Goal: Task Accomplishment & Management: Manage account settings

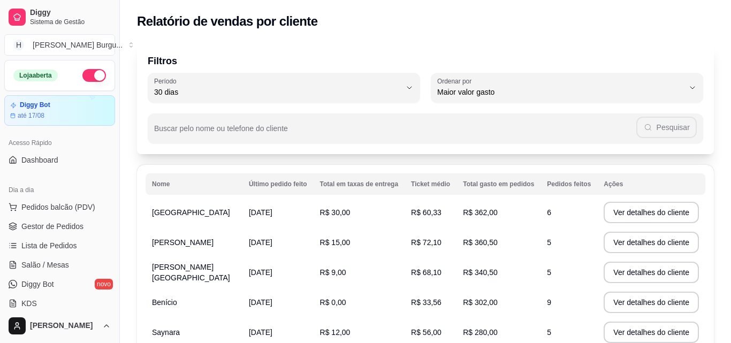
select select "30"
select select "HIGHEST_TOTAL_SPENT_WITH_ORDERS"
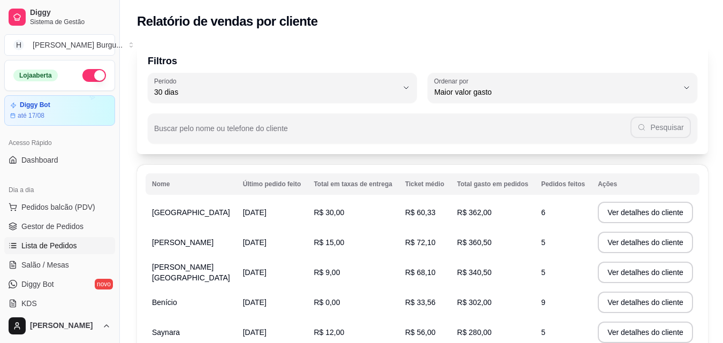
click at [47, 243] on span "Lista de Pedidos" at bounding box center [49, 245] width 56 height 11
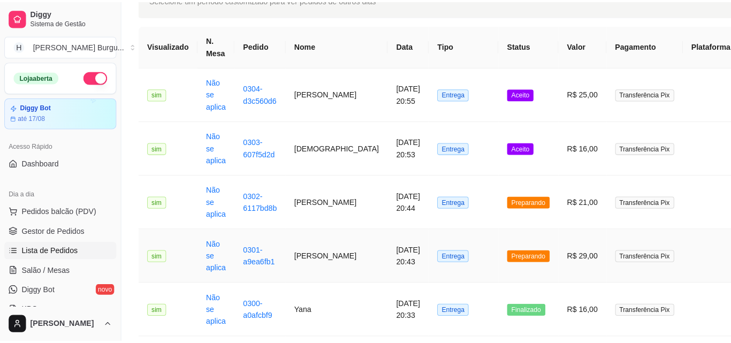
scroll to position [54, 0]
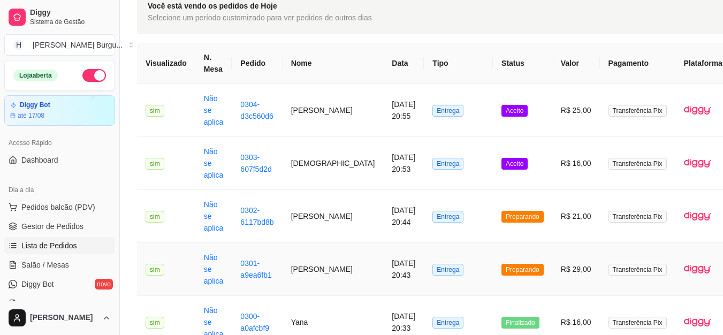
click at [296, 279] on td "[PERSON_NAME]" at bounding box center [333, 269] width 101 height 53
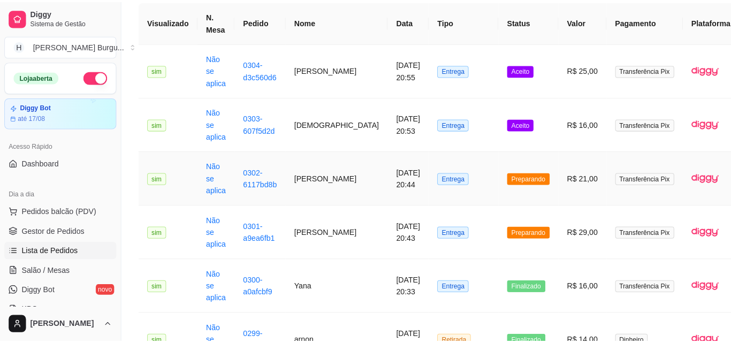
scroll to position [107, 0]
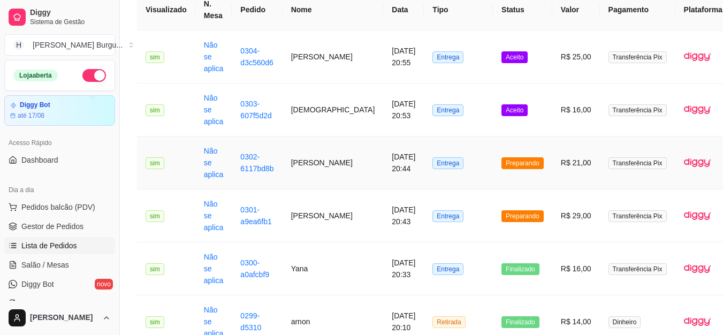
click at [297, 160] on td "[PERSON_NAME]" at bounding box center [333, 163] width 101 height 53
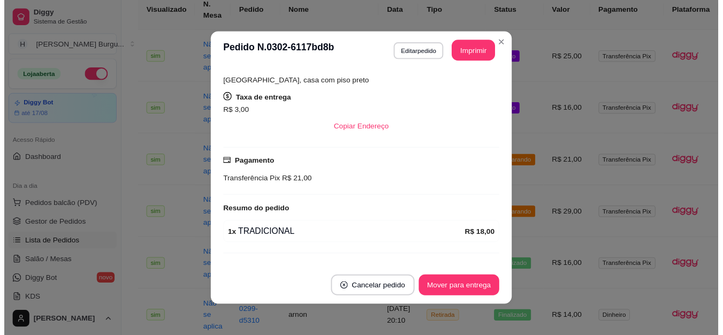
scroll to position [0, 0]
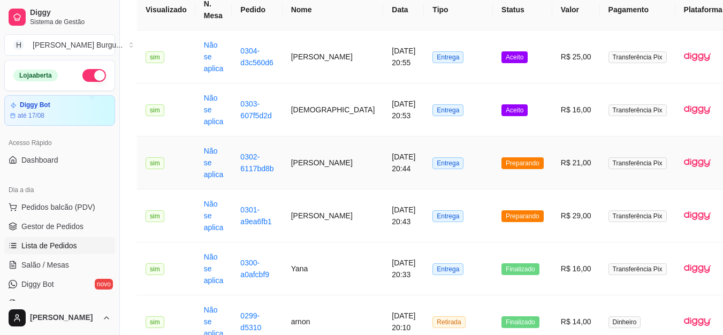
click at [296, 161] on td "[PERSON_NAME]" at bounding box center [333, 163] width 101 height 53
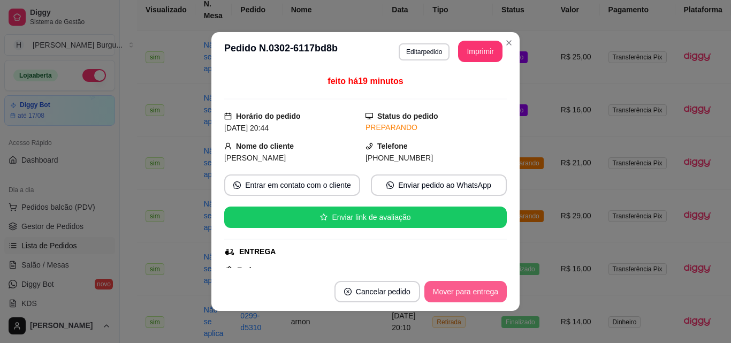
click at [465, 289] on button "Mover para entrega" at bounding box center [466, 291] width 82 height 21
click at [474, 289] on button "Mover para finalizado" at bounding box center [463, 292] width 86 height 21
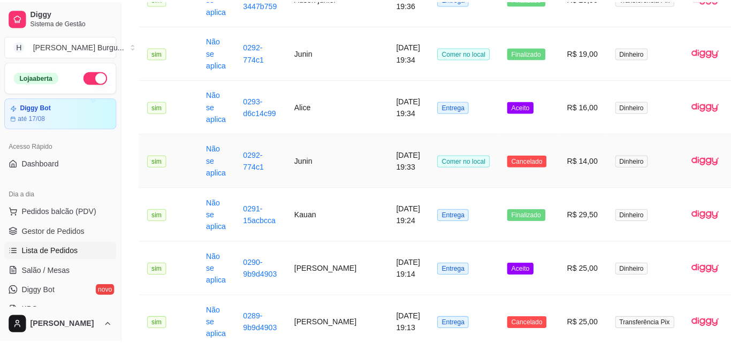
scroll to position [750, 0]
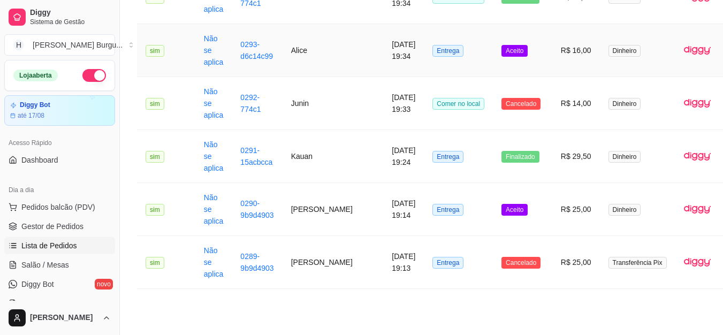
click at [294, 50] on td "Alice" at bounding box center [333, 50] width 101 height 53
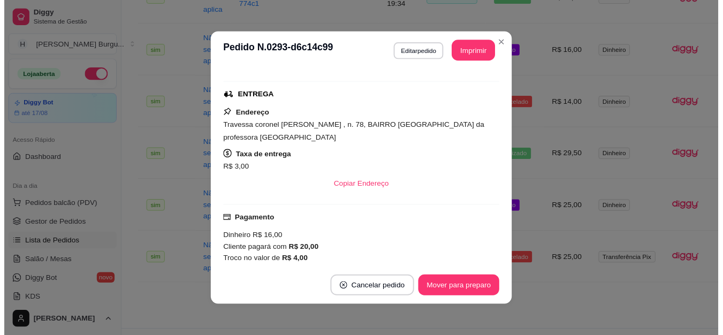
scroll to position [0, 0]
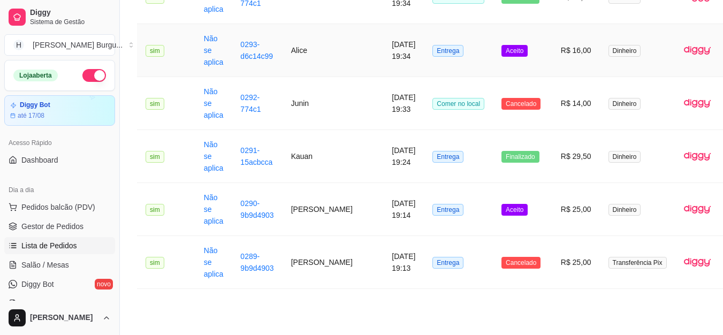
click at [306, 58] on td "Alice" at bounding box center [333, 50] width 101 height 53
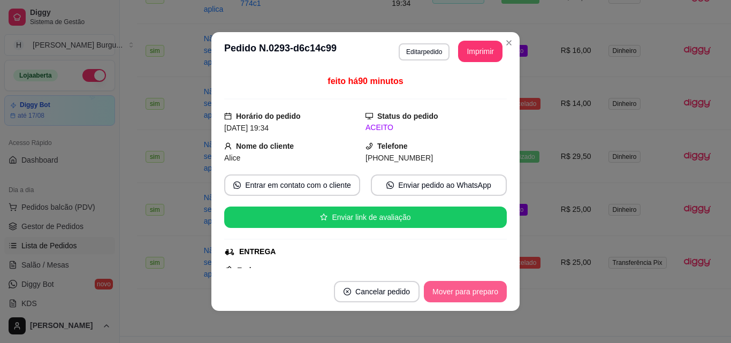
click at [474, 290] on button "Mover para preparo" at bounding box center [465, 291] width 83 height 21
click at [481, 290] on button "Mover para entrega" at bounding box center [466, 292] width 80 height 21
click at [481, 290] on button "Mover para finalizado" at bounding box center [463, 292] width 86 height 21
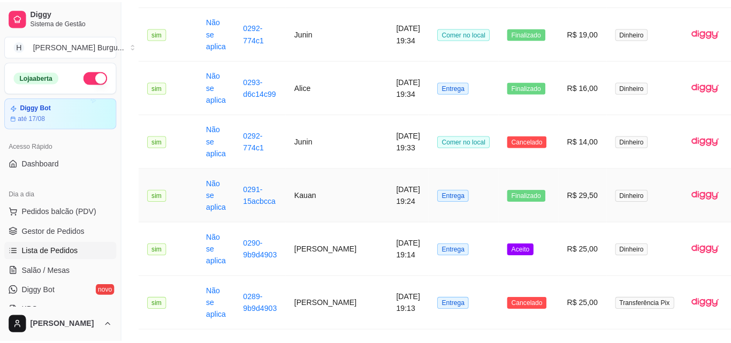
scroll to position [696, 0]
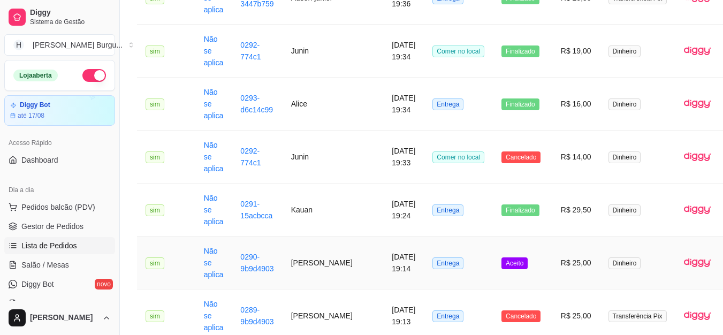
click at [297, 259] on td "[PERSON_NAME]" at bounding box center [333, 263] width 101 height 53
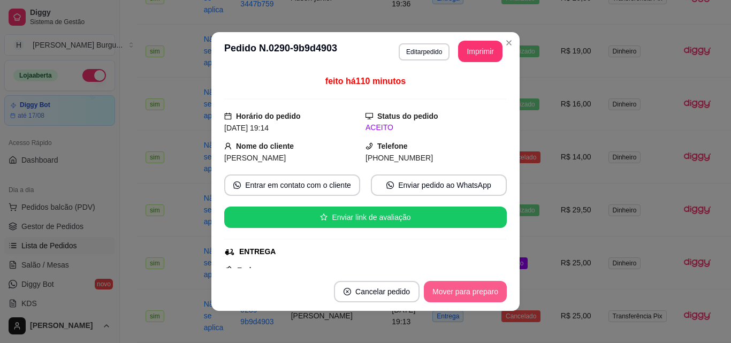
click at [474, 288] on button "Mover para preparo" at bounding box center [465, 291] width 83 height 21
click at [483, 293] on button "Mover para entrega" at bounding box center [466, 291] width 82 height 21
click at [483, 293] on button "Mover para finalizado" at bounding box center [463, 292] width 86 height 21
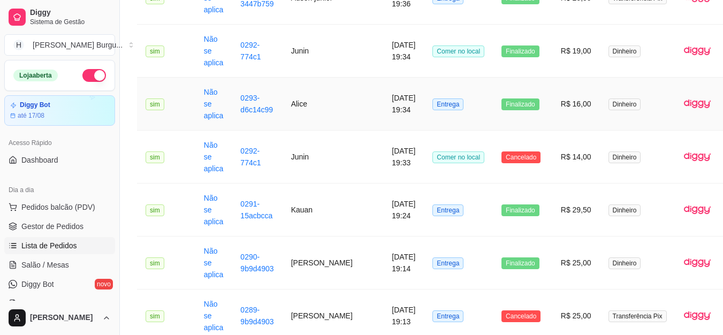
click at [300, 101] on td "Alice" at bounding box center [333, 104] width 101 height 53
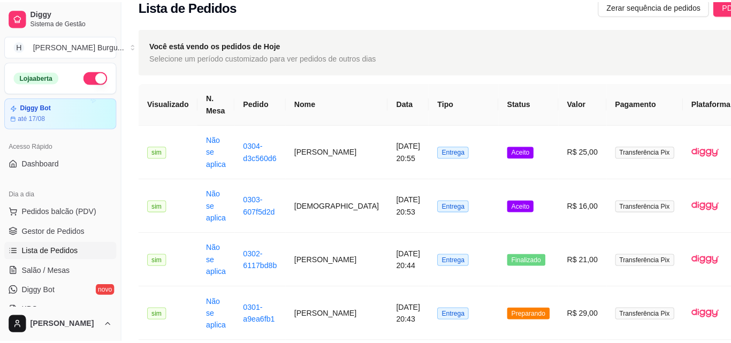
scroll to position [0, 0]
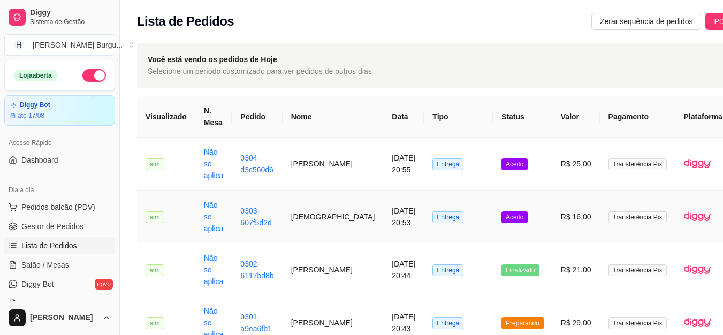
click at [301, 217] on td "[DEMOGRAPHIC_DATA]" at bounding box center [333, 217] width 101 height 53
click at [313, 165] on td "[PERSON_NAME]" at bounding box center [333, 164] width 101 height 53
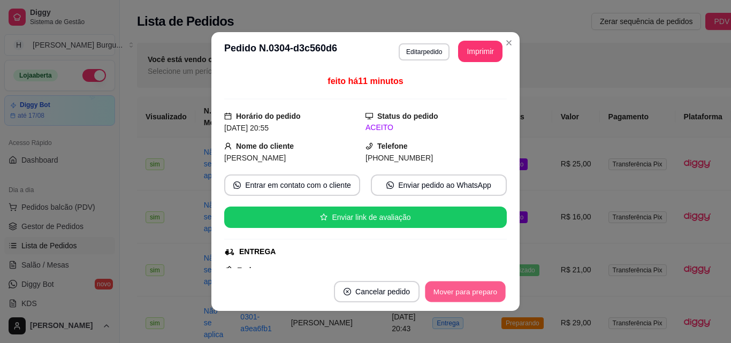
click at [463, 284] on button "Mover para preparo" at bounding box center [465, 292] width 80 height 21
click at [463, 284] on button "Mover para entrega" at bounding box center [466, 292] width 80 height 21
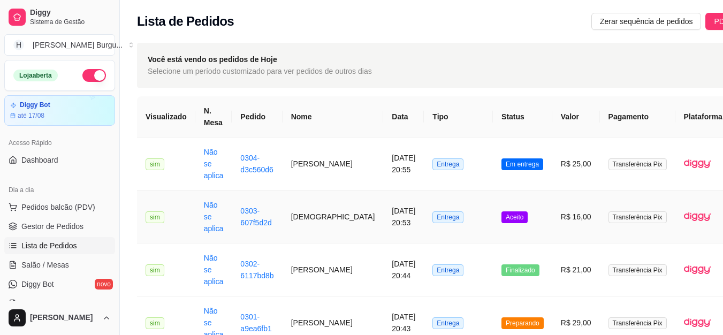
click at [297, 216] on td "[DEMOGRAPHIC_DATA]" at bounding box center [333, 217] width 101 height 53
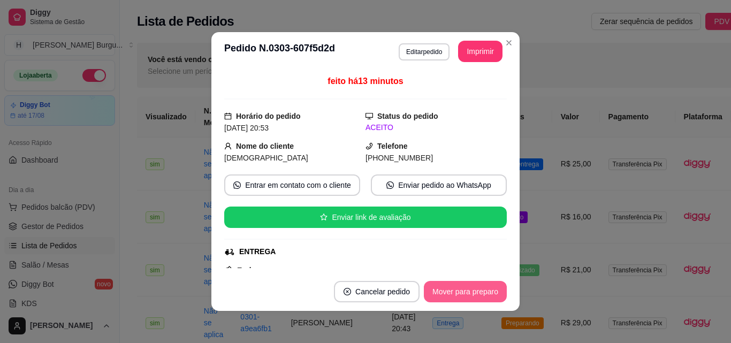
click at [453, 289] on button "Mover para preparo" at bounding box center [465, 291] width 83 height 21
click at [453, 289] on button "Mover para entrega" at bounding box center [466, 291] width 82 height 21
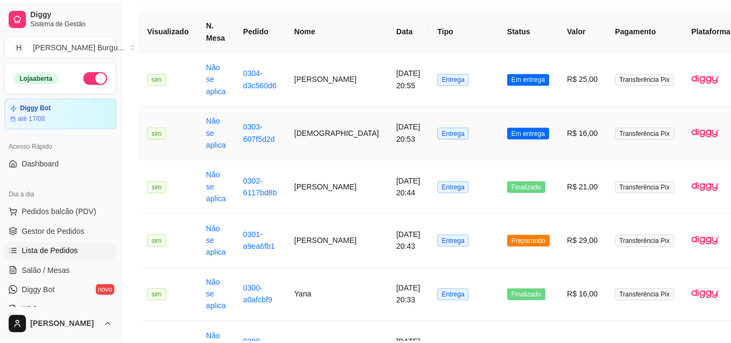
scroll to position [107, 0]
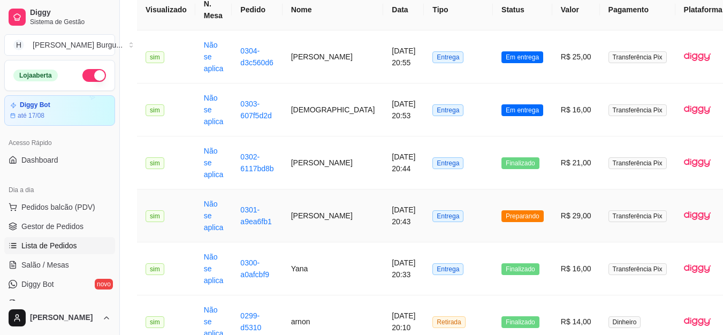
click at [301, 212] on td "[PERSON_NAME]" at bounding box center [333, 216] width 101 height 53
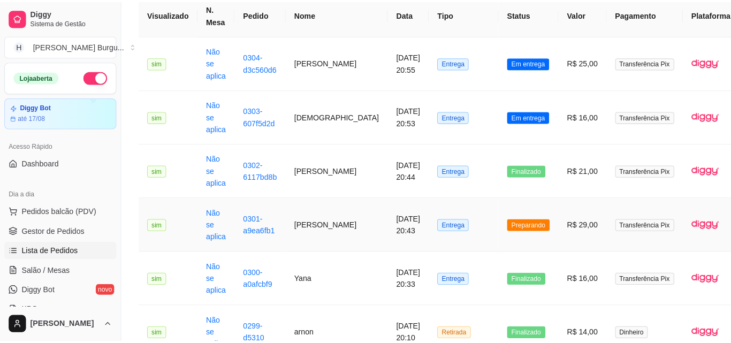
scroll to position [0, 0]
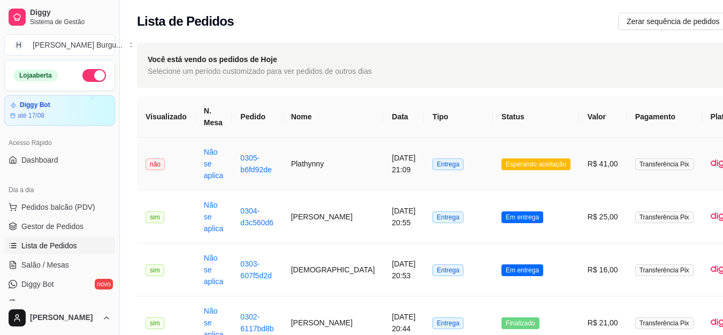
click at [502, 165] on span "Esperando aceitação" at bounding box center [536, 164] width 69 height 12
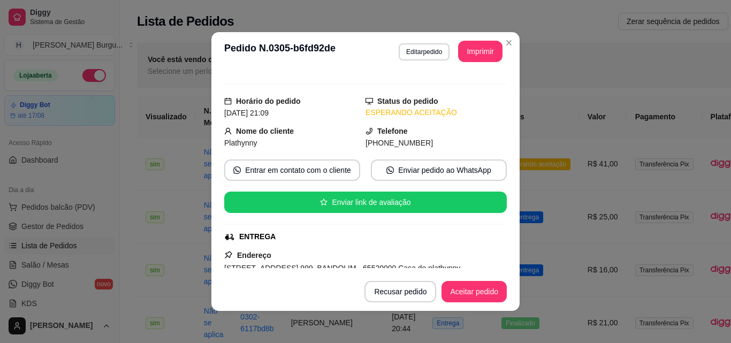
scroll to position [11, 0]
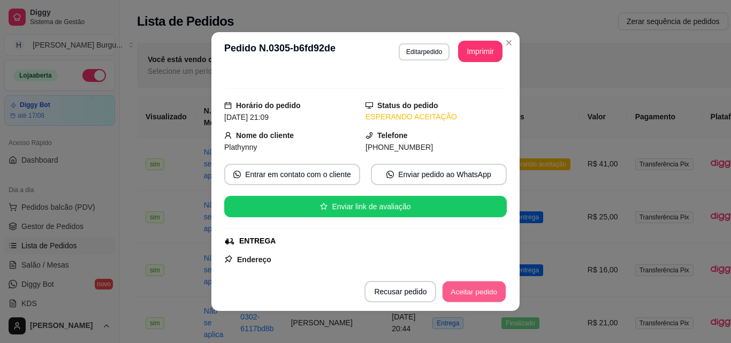
click at [490, 292] on button "Aceitar pedido" at bounding box center [474, 292] width 63 height 21
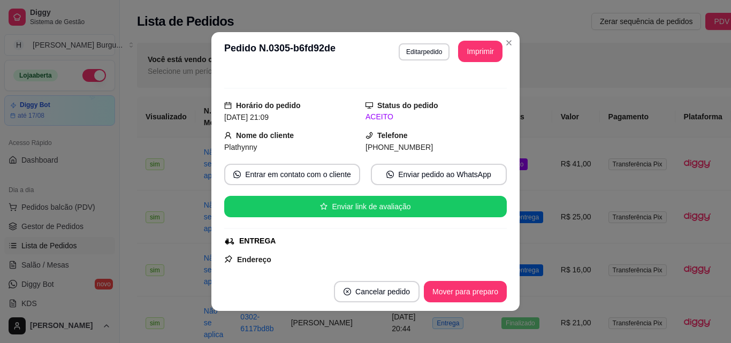
click at [475, 62] on header "**********" at bounding box center [365, 51] width 308 height 39
click at [473, 57] on button "Imprimir" at bounding box center [480, 51] width 43 height 21
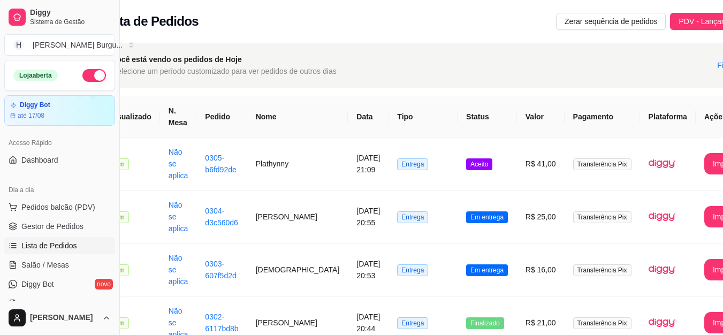
scroll to position [0, 40]
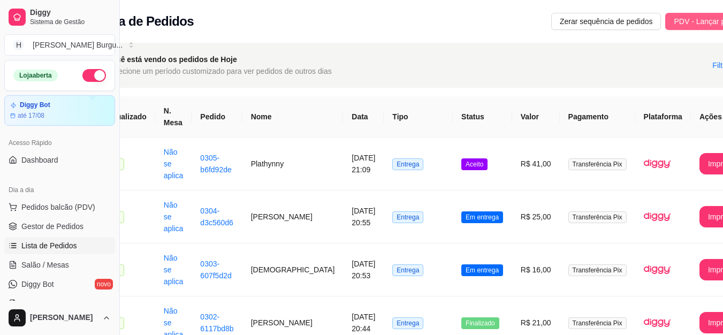
click at [674, 22] on span "PDV - Lançar pedido" at bounding box center [709, 22] width 70 height 12
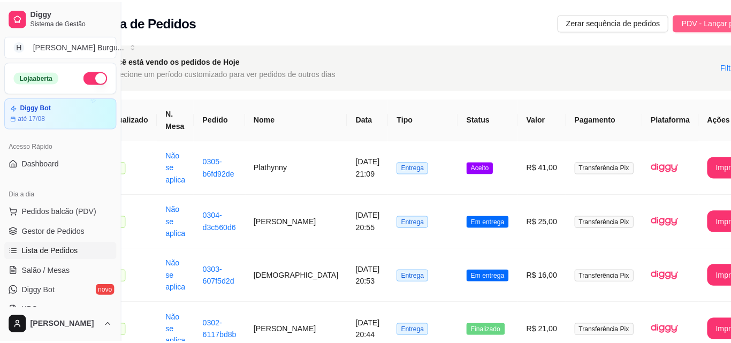
scroll to position [0, 32]
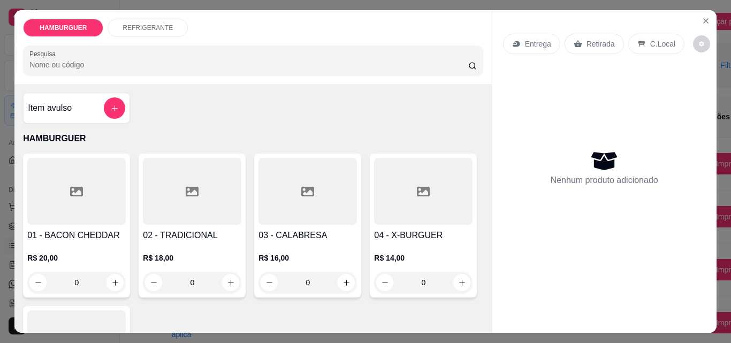
click at [587, 39] on p "Retirada" at bounding box center [601, 44] width 28 height 11
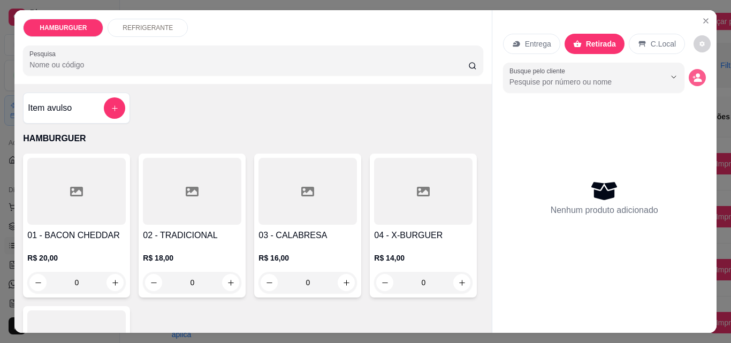
click at [693, 73] on icon "decrease-product-quantity" at bounding box center [698, 78] width 10 height 10
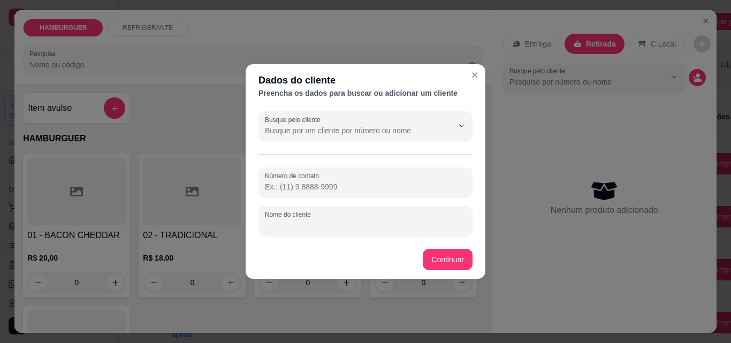
click at [296, 221] on input "Nome do cliente" at bounding box center [365, 225] width 201 height 11
type input "[PERSON_NAME]"
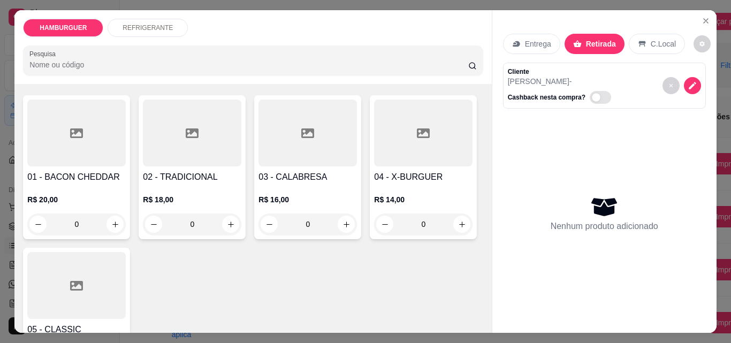
scroll to position [54, 0]
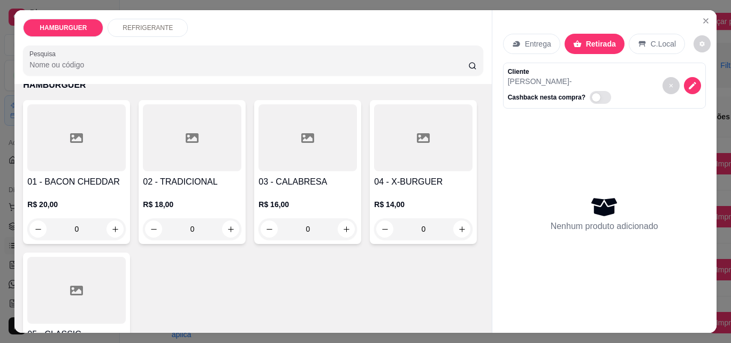
click at [226, 222] on div "0" at bounding box center [192, 228] width 99 height 21
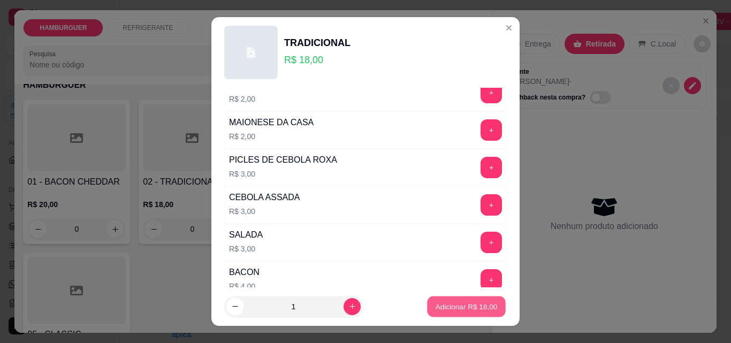
click at [449, 306] on p "Adicionar R$ 18,00" at bounding box center [467, 306] width 62 height 10
type input "1"
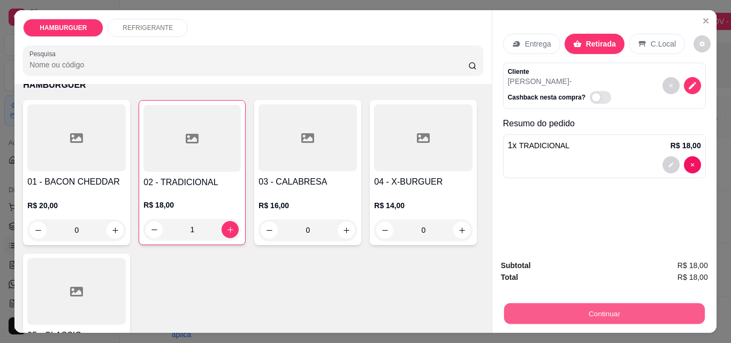
click at [599, 307] on button "Continuar" at bounding box center [604, 313] width 201 height 21
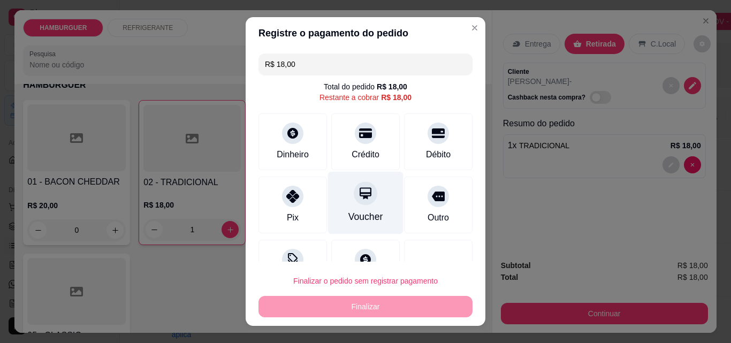
scroll to position [39, 0]
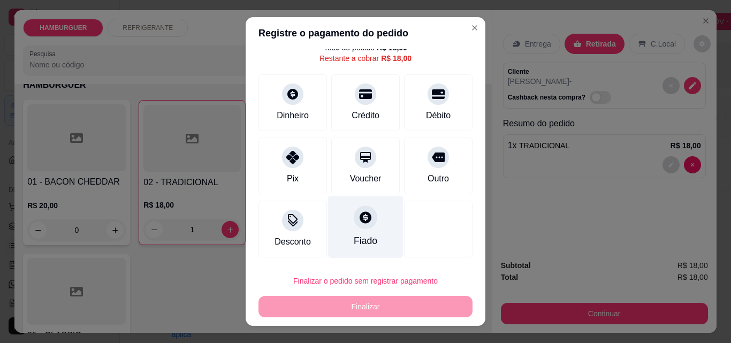
click at [359, 236] on div "Fiado" at bounding box center [366, 241] width 24 height 14
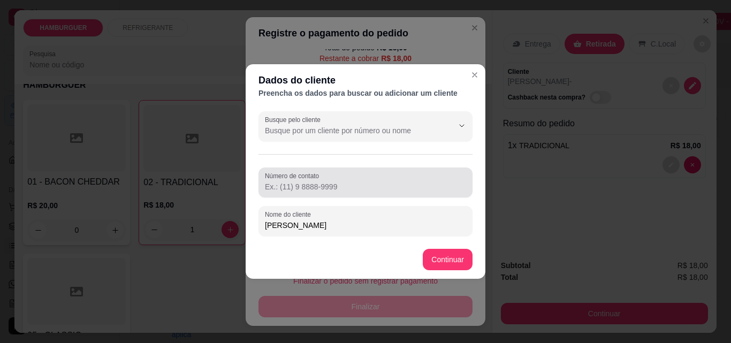
click at [353, 187] on input "Número de contato" at bounding box center [365, 187] width 201 height 11
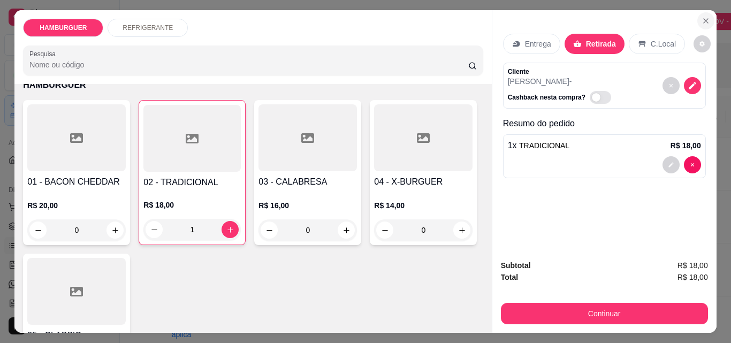
click at [704, 19] on icon "Close" at bounding box center [706, 21] width 4 height 4
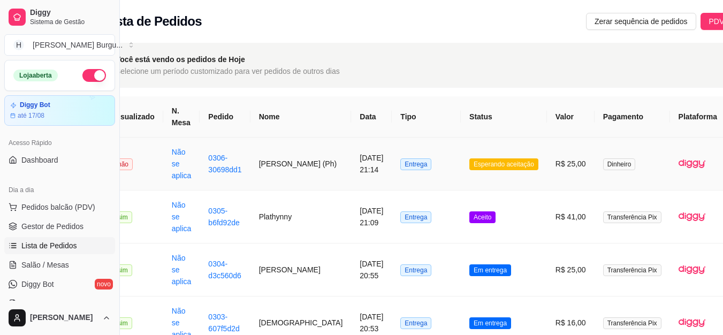
click at [263, 167] on td "[PERSON_NAME] (Ph)" at bounding box center [301, 164] width 101 height 53
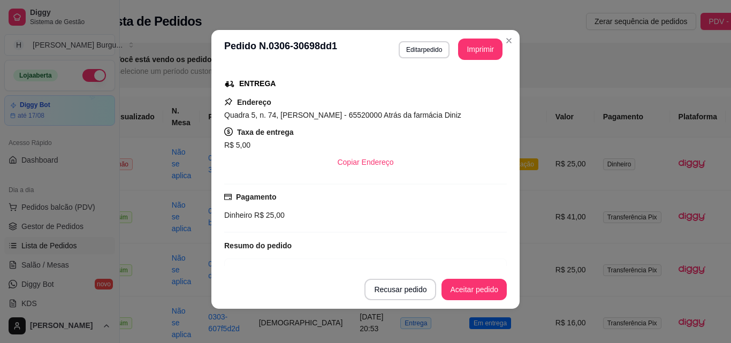
scroll to position [223, 0]
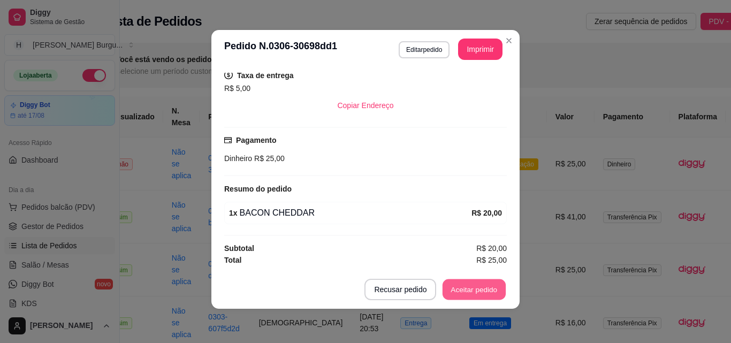
click at [466, 285] on button "Aceitar pedido" at bounding box center [474, 289] width 63 height 21
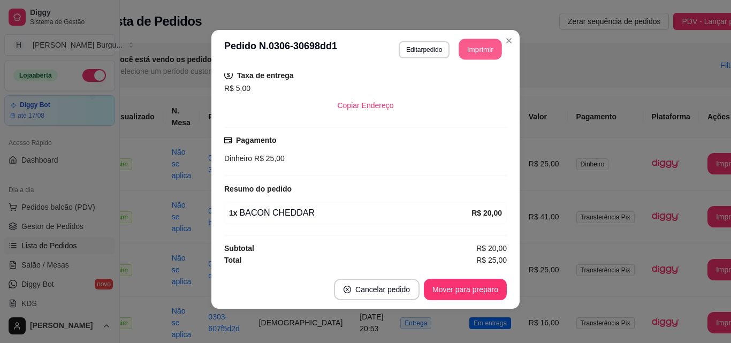
click at [476, 45] on button "Imprimir" at bounding box center [480, 49] width 43 height 21
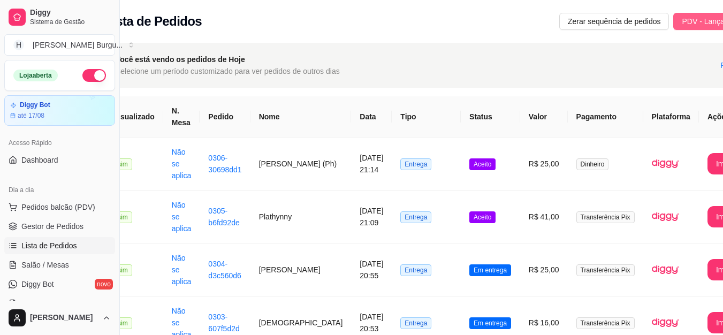
click at [682, 17] on span "PDV - Lançar pedido" at bounding box center [717, 22] width 70 height 12
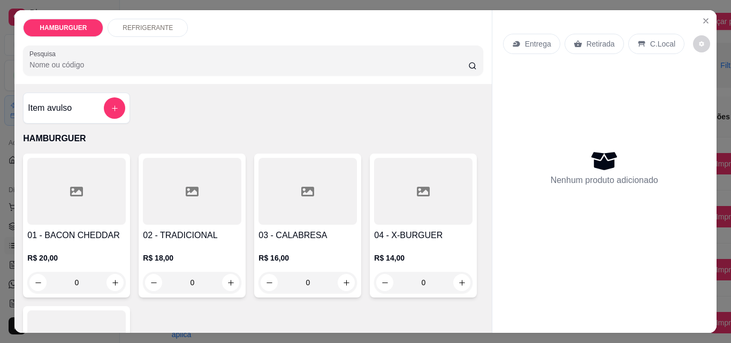
click at [525, 39] on p "Entrega" at bounding box center [538, 44] width 26 height 11
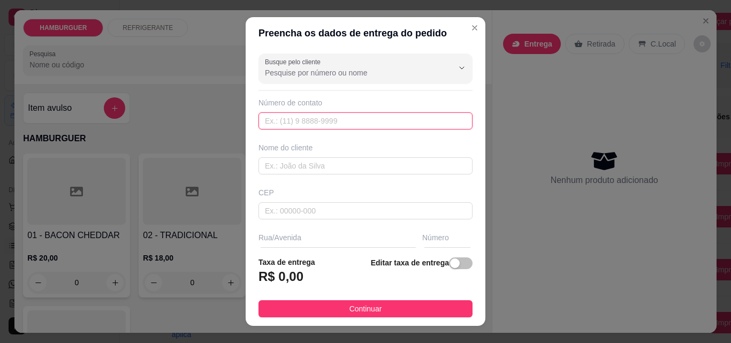
click at [289, 121] on input "text" at bounding box center [366, 120] width 214 height 17
click at [294, 167] on input "text" at bounding box center [366, 165] width 214 height 17
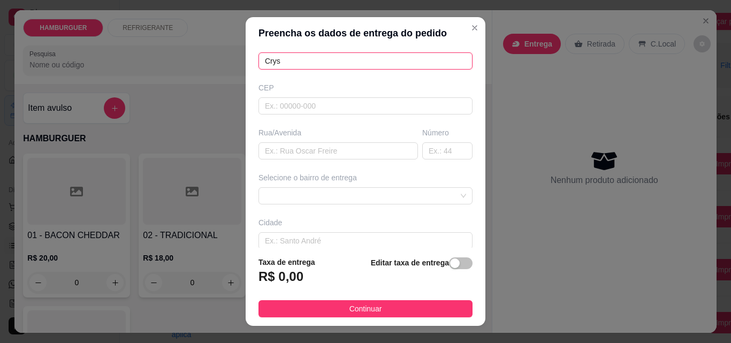
scroll to position [107, 0]
click at [284, 190] on span at bounding box center [365, 194] width 201 height 16
type input "Crys"
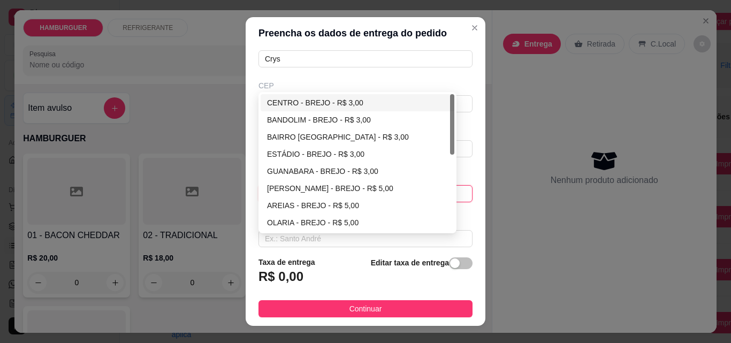
scroll to position [162, 0]
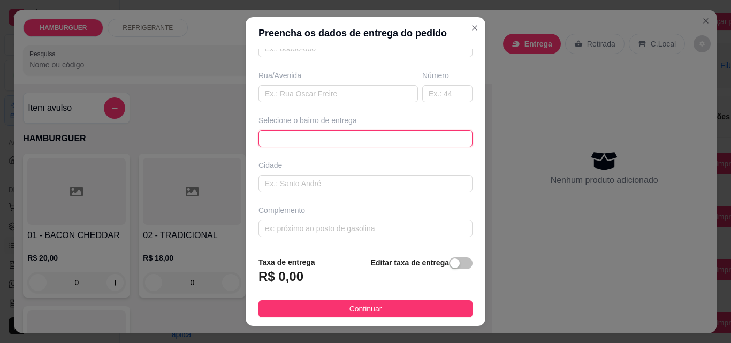
click at [290, 132] on div "66298db95d55fd10880ad7b6 66298dec5d55fd10880ad7b9 66298e015d55fd10880ad7bc CENT…" at bounding box center [366, 138] width 214 height 17
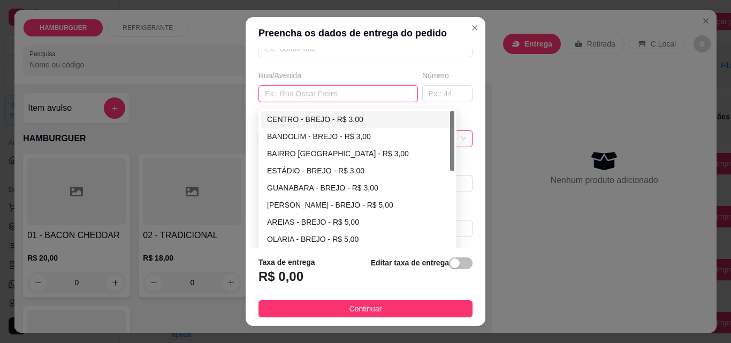
click at [296, 89] on input "text" at bounding box center [339, 93] width 160 height 17
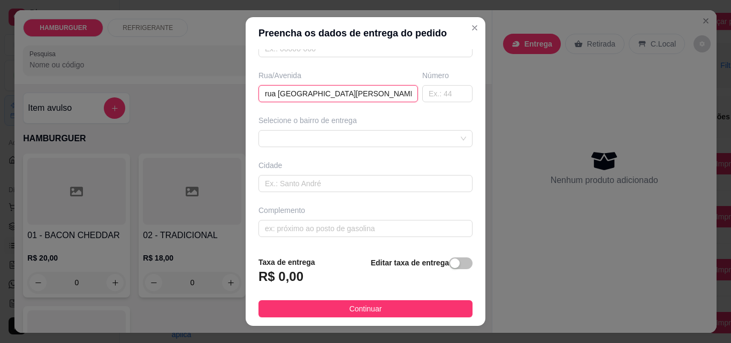
type input "rua [GEOGRAPHIC_DATA][PERSON_NAME]"
drag, startPoint x: 314, startPoint y: 90, endPoint x: 246, endPoint y: 92, distance: 68.6
click at [248, 90] on div "Busque pelo cliente Número de contato Nome do cliente Crys CEP Rua/[GEOGRAPHIC_…" at bounding box center [366, 148] width 240 height 199
type input "[GEOGRAPHIC_DATA][PERSON_NAME]"
click at [429, 89] on input "text" at bounding box center [447, 93] width 50 height 17
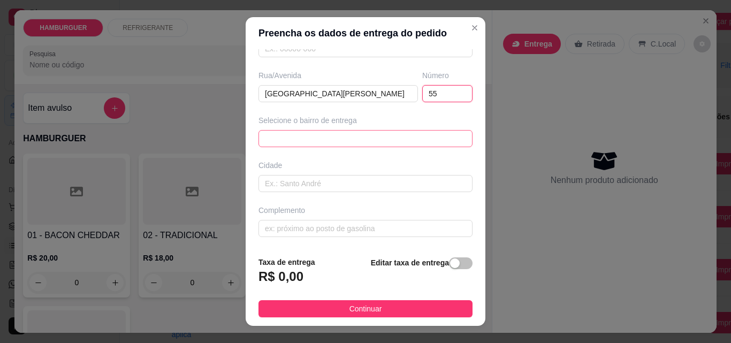
click at [282, 141] on div "66298c029941de51737f068b 66298db95d55fd10880ad7b6 CENTRO - BREJO - R$ 3,00 BAND…" at bounding box center [366, 138] width 214 height 17
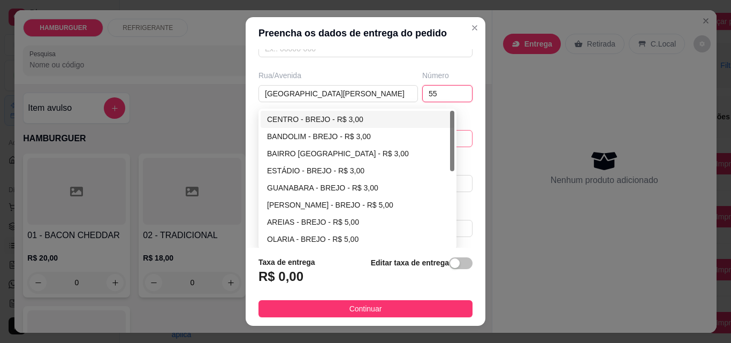
type input "55"
click at [295, 115] on div "CENTRO - BREJO - R$ 3,00" at bounding box center [357, 120] width 181 height 12
type input "BREJO"
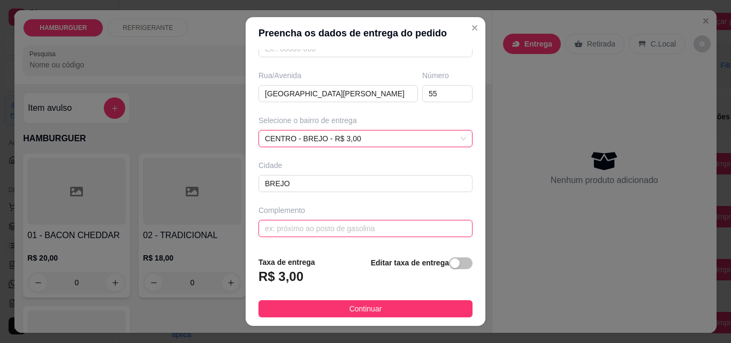
click at [299, 228] on input "text" at bounding box center [366, 228] width 214 height 17
type input "proximo ao sarara"
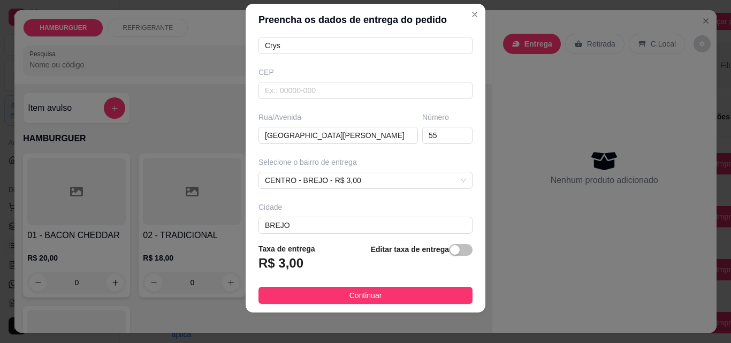
scroll to position [17, 0]
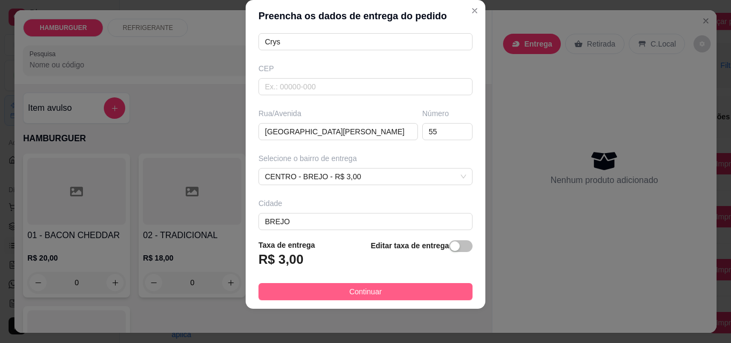
click at [376, 289] on button "Continuar" at bounding box center [366, 291] width 214 height 17
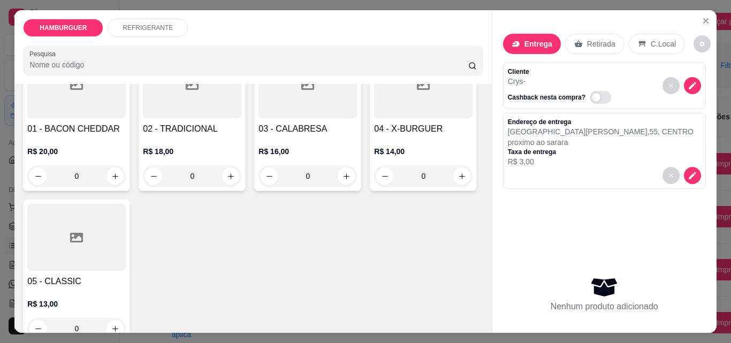
scroll to position [107, 0]
click at [108, 171] on div "0" at bounding box center [76, 175] width 99 height 21
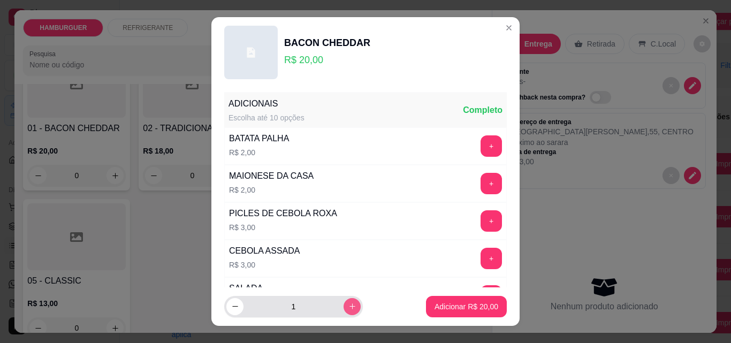
click at [349, 309] on icon "increase-product-quantity" at bounding box center [353, 307] width 8 height 8
type input "2"
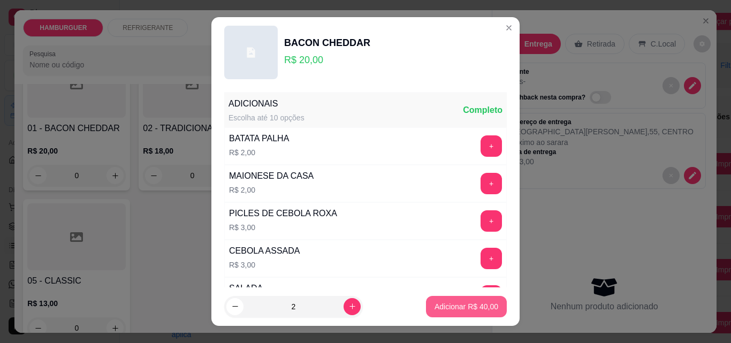
click at [451, 304] on p "Adicionar R$ 40,00" at bounding box center [467, 306] width 64 height 11
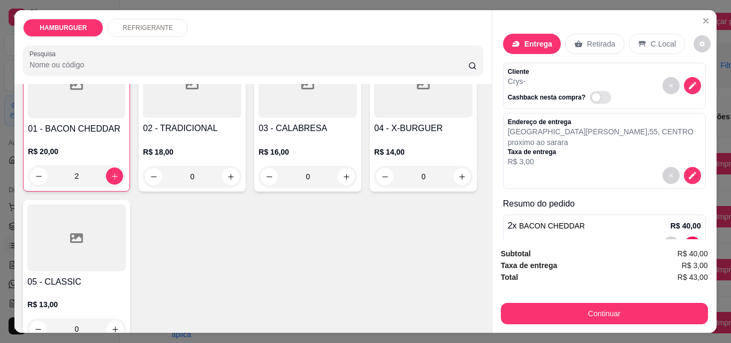
type input "2"
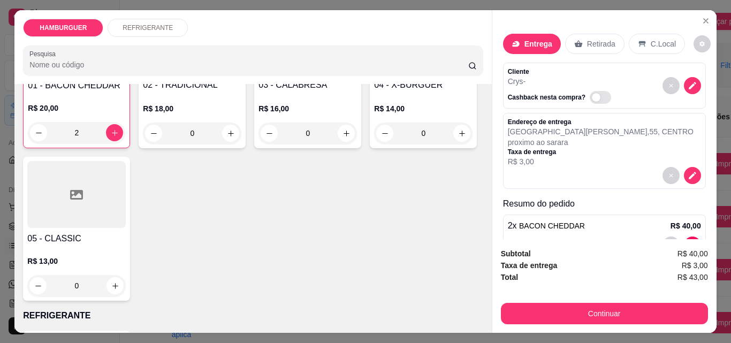
scroll to position [0, 0]
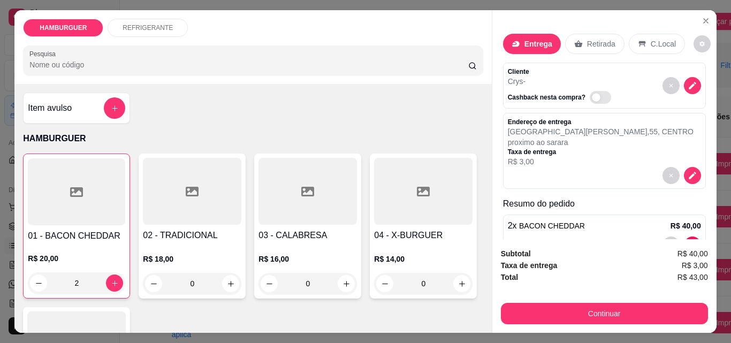
click at [153, 25] on p "REFRIGERANTE" at bounding box center [148, 28] width 50 height 9
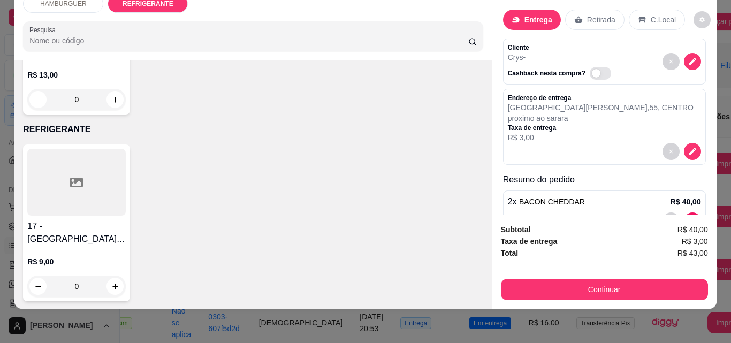
scroll to position [314, 0]
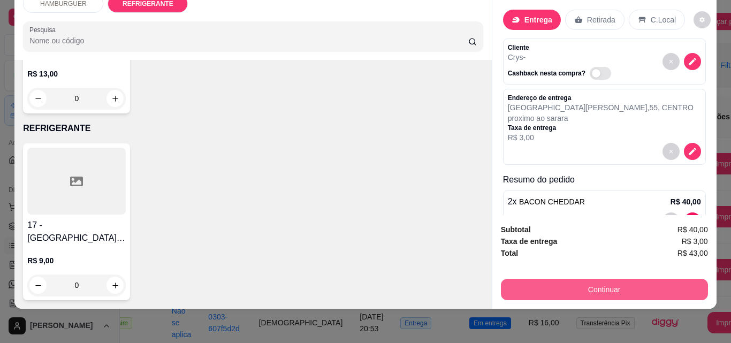
click at [594, 283] on button "Continuar" at bounding box center [604, 289] width 207 height 21
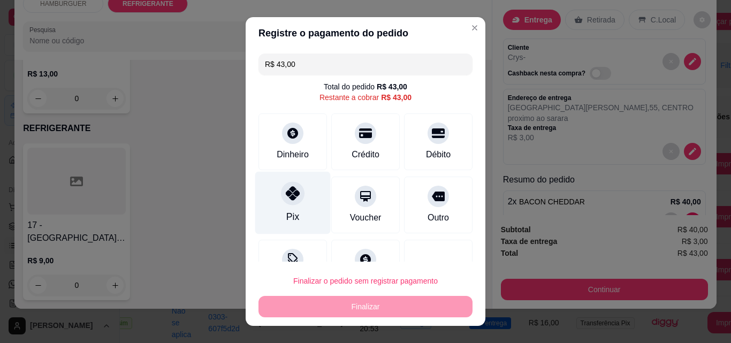
click at [288, 200] on icon at bounding box center [293, 193] width 14 height 14
type input "R$ 0,00"
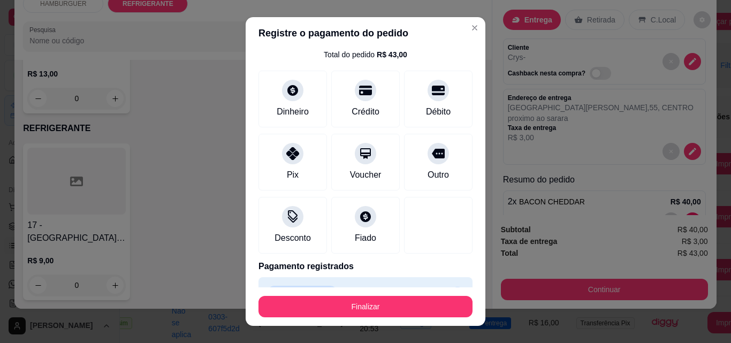
scroll to position [58, 0]
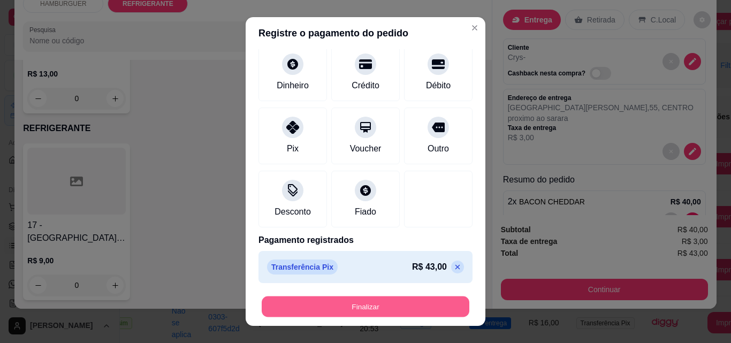
click at [352, 305] on button "Finalizar" at bounding box center [366, 307] width 208 height 21
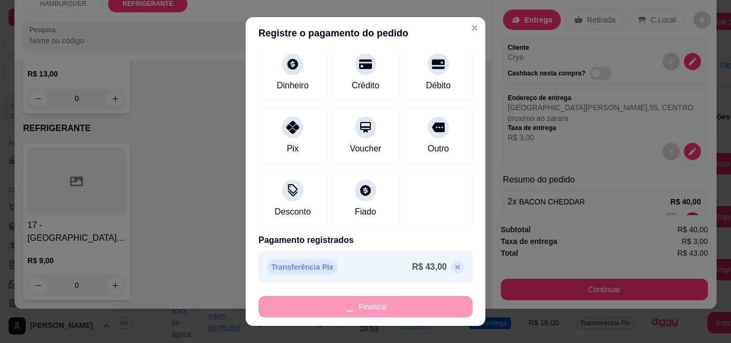
type input "0"
type input "-R$ 43,00"
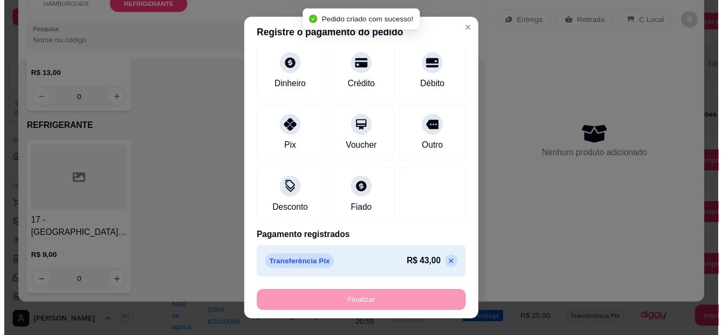
scroll to position [313, 0]
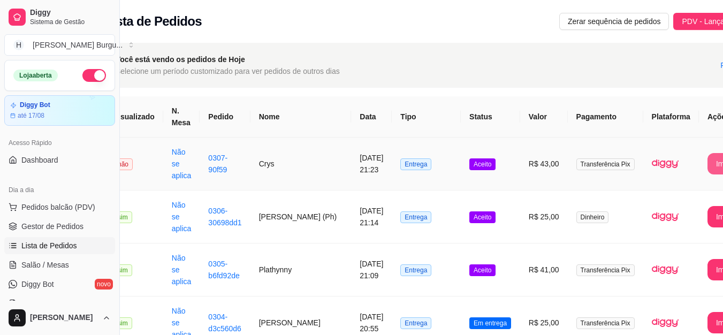
click at [708, 163] on button "Imprimir" at bounding box center [730, 163] width 44 height 21
click at [682, 20] on span "PDV - Lançar pedido" at bounding box center [717, 22] width 70 height 12
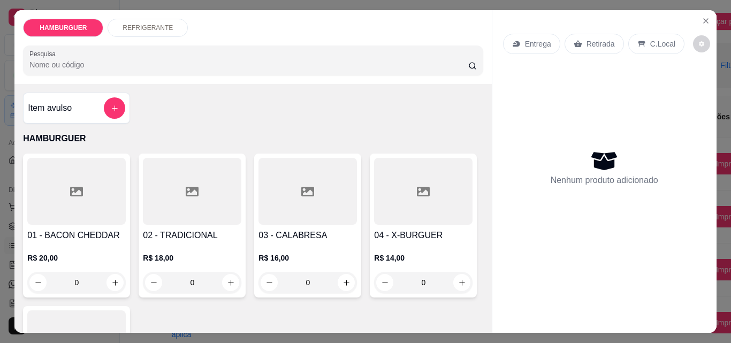
click at [591, 39] on p "Retirada" at bounding box center [601, 44] width 28 height 11
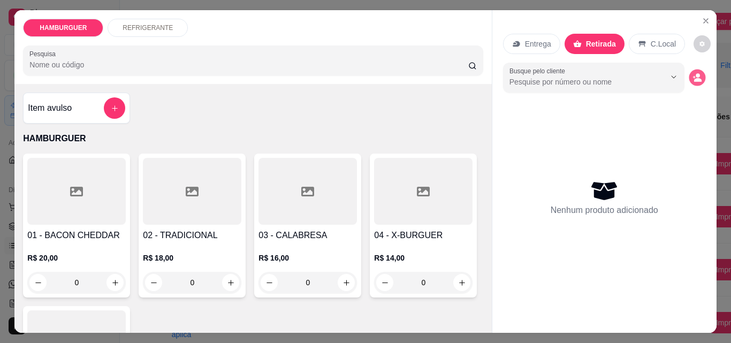
click at [693, 73] on icon "decrease-product-quantity" at bounding box center [697, 77] width 9 height 9
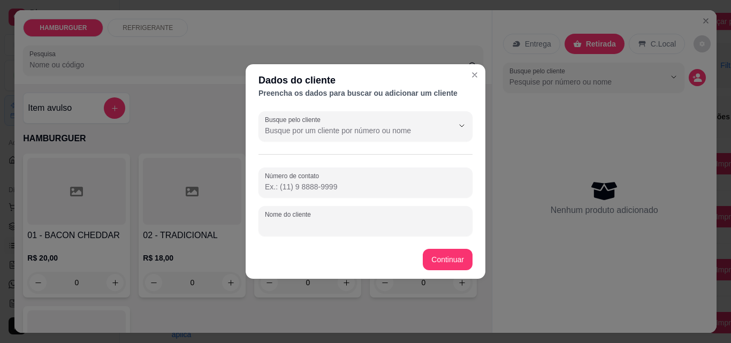
click at [285, 223] on input "Nome do cliente" at bounding box center [365, 225] width 201 height 11
type input "[PERSON_NAME]"
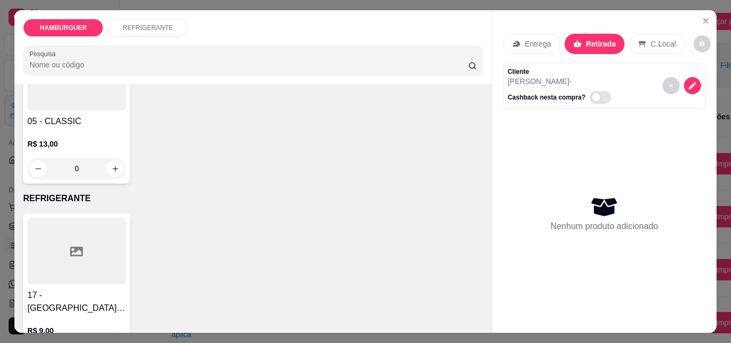
scroll to position [268, 0]
click at [126, 162] on div "0" at bounding box center [76, 167] width 99 height 21
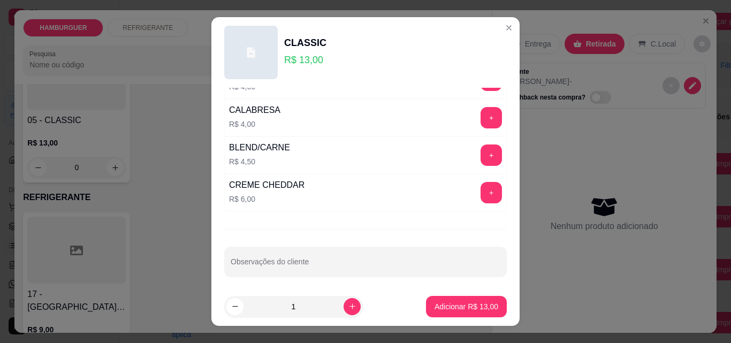
scroll to position [258, 0]
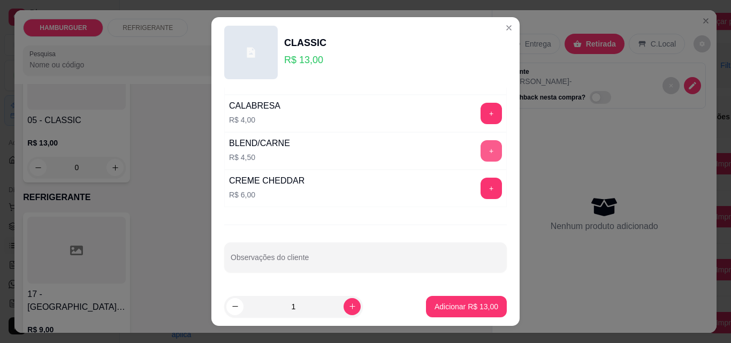
click at [481, 146] on button "+" at bounding box center [491, 150] width 21 height 21
click at [481, 146] on button "+" at bounding box center [491, 151] width 21 height 21
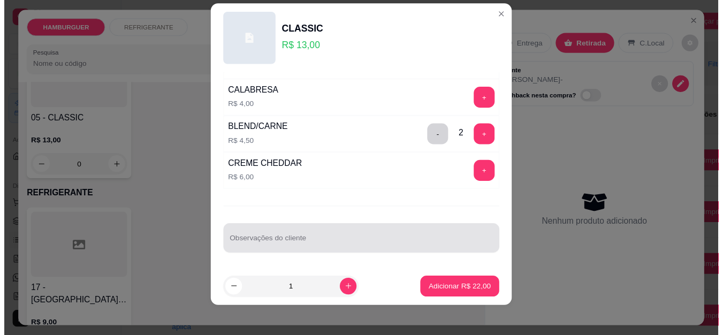
scroll to position [17, 0]
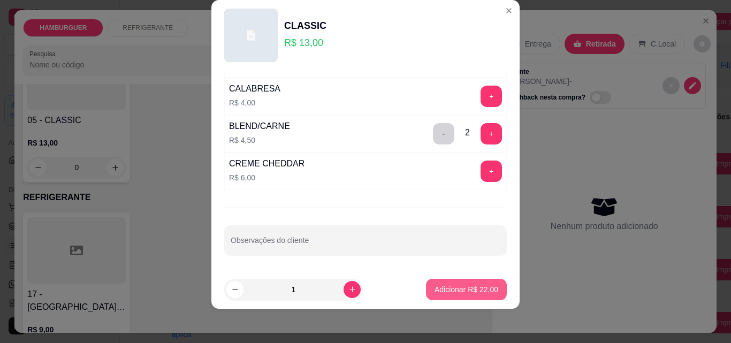
click at [456, 288] on p "Adicionar R$ 22,00" at bounding box center [467, 289] width 64 height 11
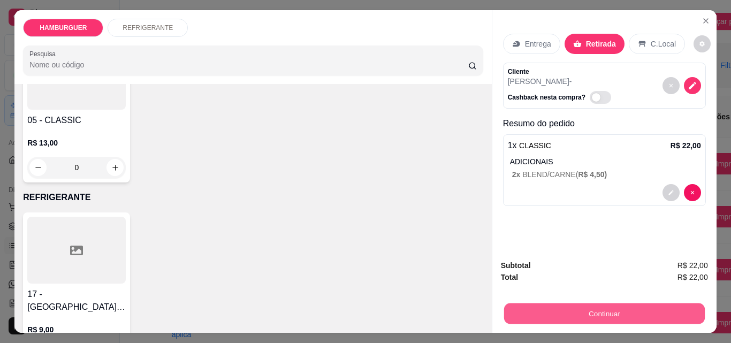
click at [570, 306] on button "Continuar" at bounding box center [604, 313] width 201 height 21
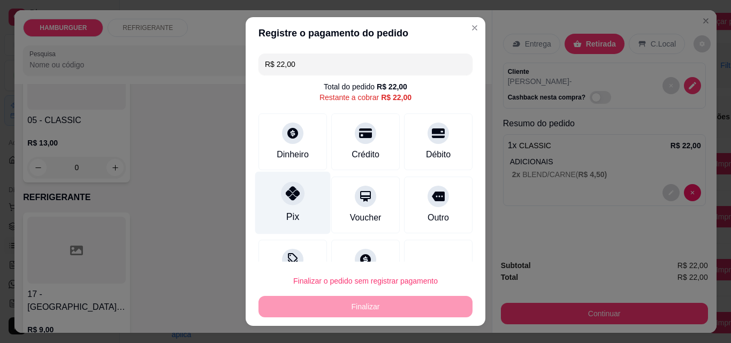
click at [286, 204] on div at bounding box center [293, 194] width 24 height 24
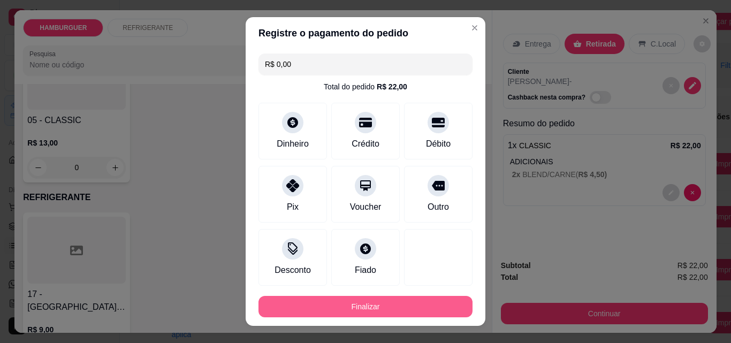
click at [372, 308] on button "Finalizar" at bounding box center [366, 306] width 214 height 21
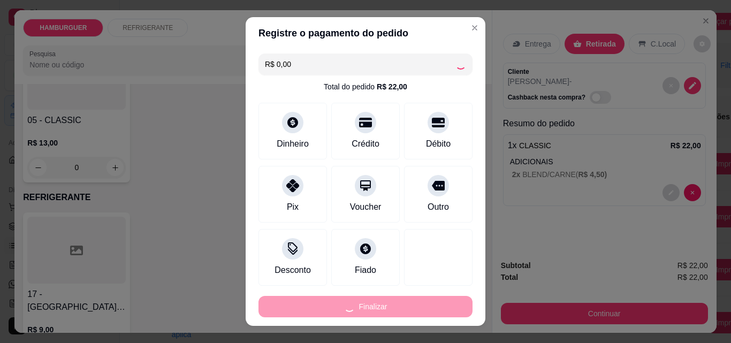
type input "-R$ 22,00"
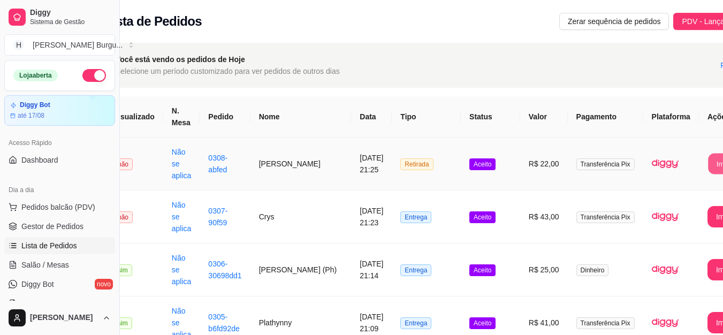
click at [708, 161] on button "Imprimir" at bounding box center [729, 164] width 43 height 21
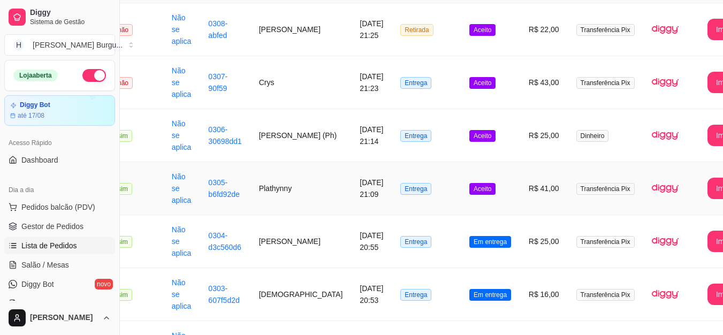
scroll to position [161, 32]
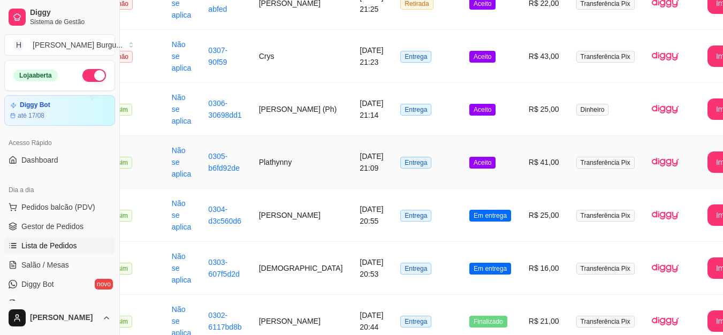
click at [271, 161] on td "Plathynny" at bounding box center [301, 162] width 101 height 53
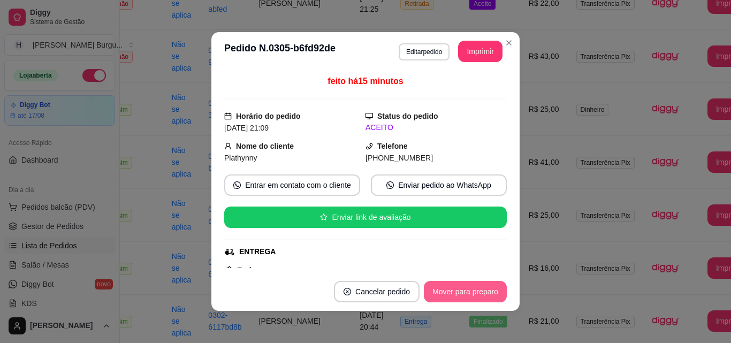
click at [462, 283] on button "Mover para preparo" at bounding box center [465, 291] width 83 height 21
click at [462, 286] on button "Mover para entrega" at bounding box center [466, 291] width 82 height 21
click at [462, 286] on button "Mover para finalizado" at bounding box center [462, 291] width 89 height 21
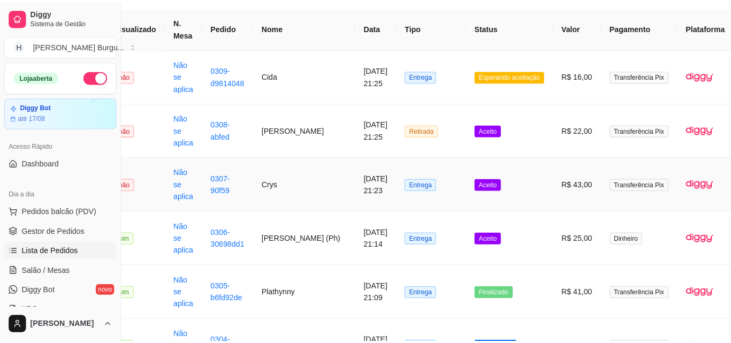
scroll to position [107, 32]
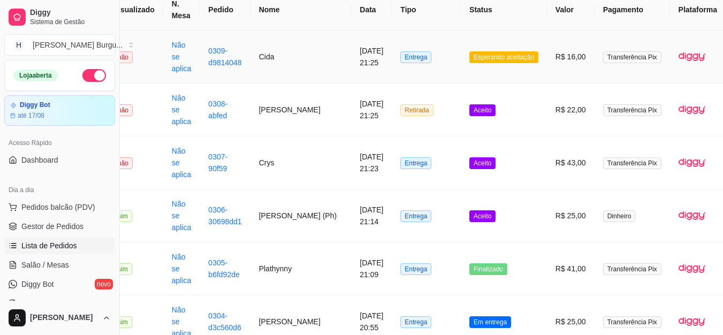
click at [265, 63] on td "Cida" at bounding box center [301, 57] width 101 height 53
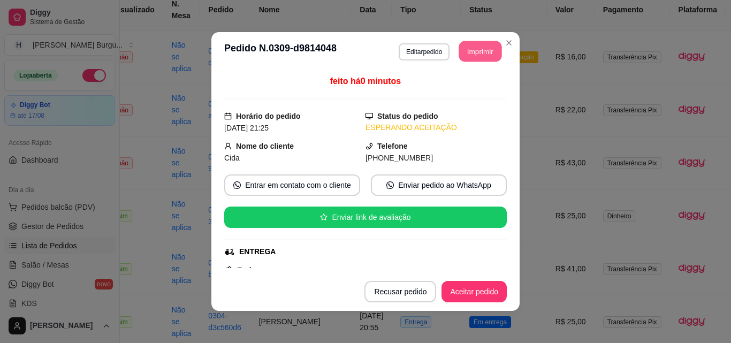
click at [480, 48] on button "Imprimir" at bounding box center [480, 51] width 43 height 21
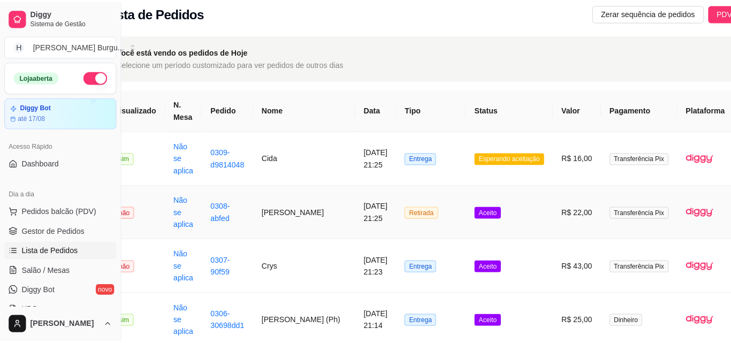
scroll to position [0, 32]
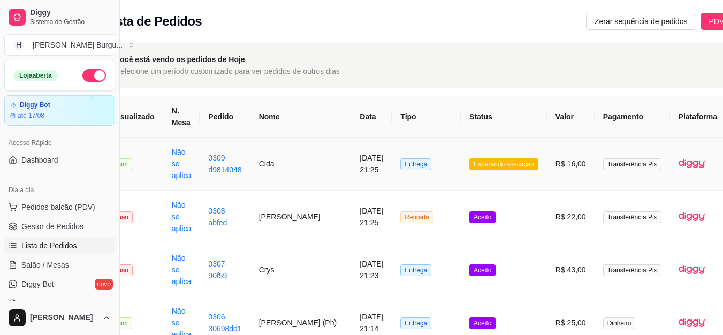
click at [269, 164] on td "Cida" at bounding box center [301, 164] width 101 height 53
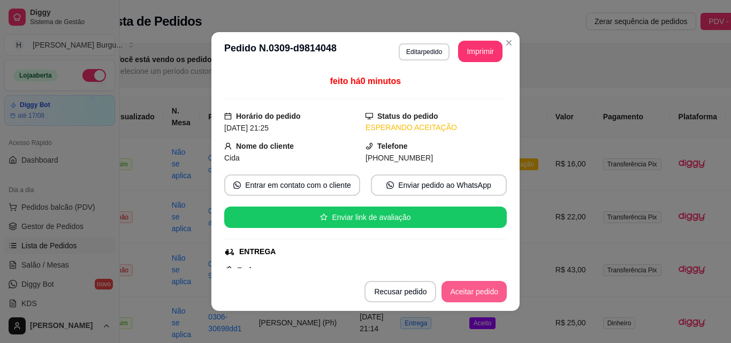
click at [448, 285] on button "Aceitar pedido" at bounding box center [474, 291] width 65 height 21
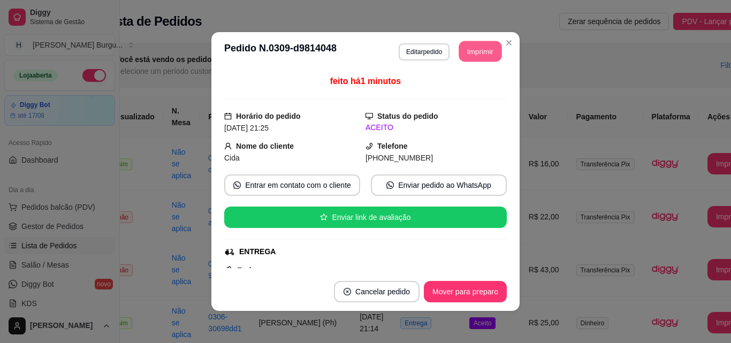
click at [482, 46] on button "Imprimir" at bounding box center [480, 51] width 43 height 21
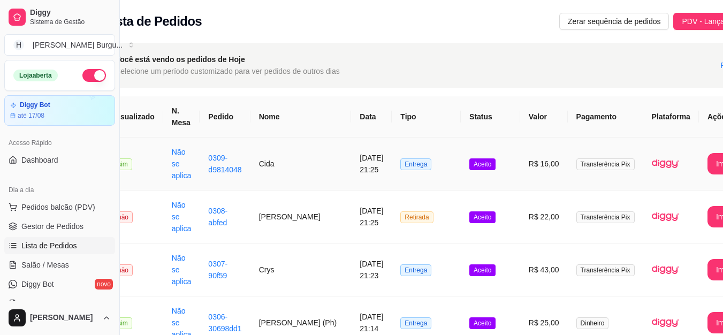
click at [259, 164] on td "Cida" at bounding box center [301, 164] width 101 height 53
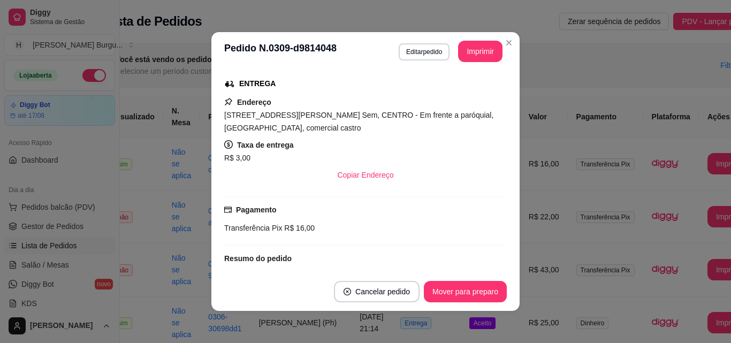
scroll to position [236, 0]
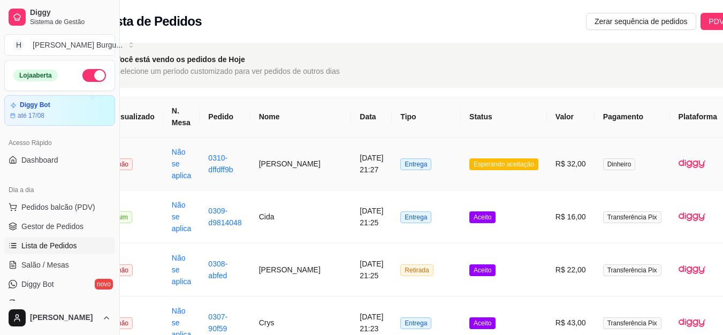
click at [268, 163] on td "[PERSON_NAME]" at bounding box center [301, 164] width 101 height 53
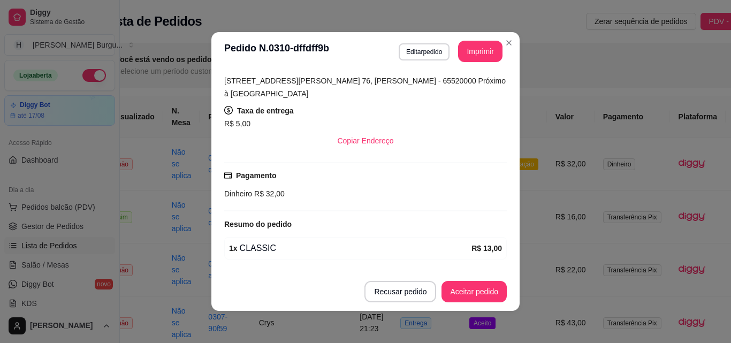
scroll to position [95, 0]
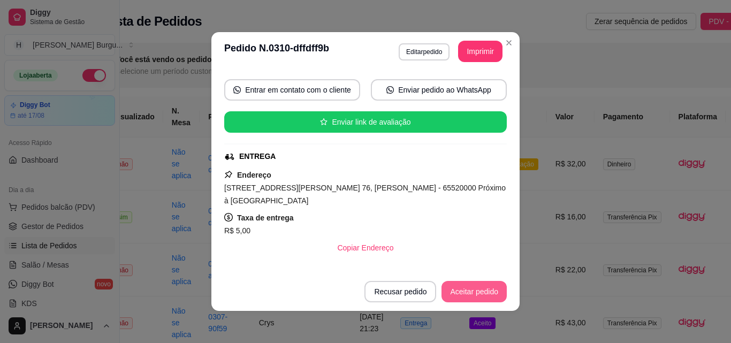
click at [463, 283] on button "Aceitar pedido" at bounding box center [474, 291] width 65 height 21
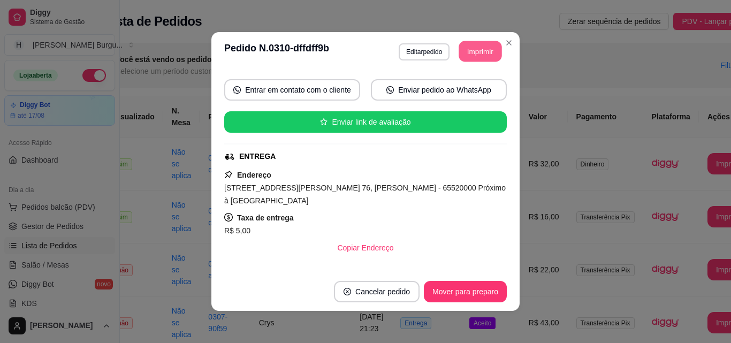
click at [488, 50] on button "Imprimir" at bounding box center [480, 51] width 43 height 21
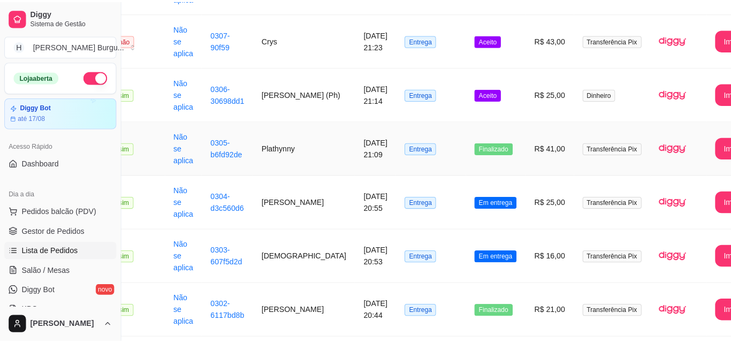
scroll to position [268, 32]
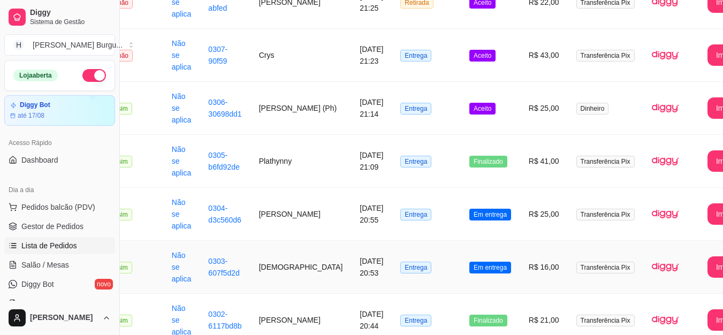
click at [271, 266] on td "[DEMOGRAPHIC_DATA]" at bounding box center [301, 267] width 101 height 53
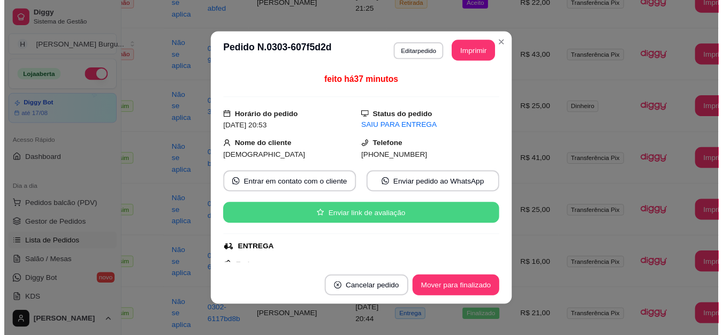
scroll to position [54, 0]
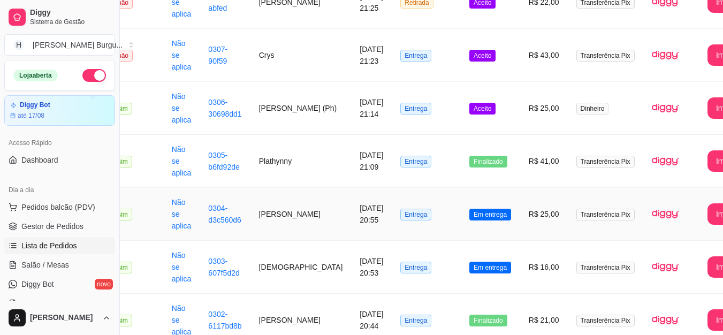
click at [275, 216] on td "[PERSON_NAME]" at bounding box center [301, 214] width 101 height 53
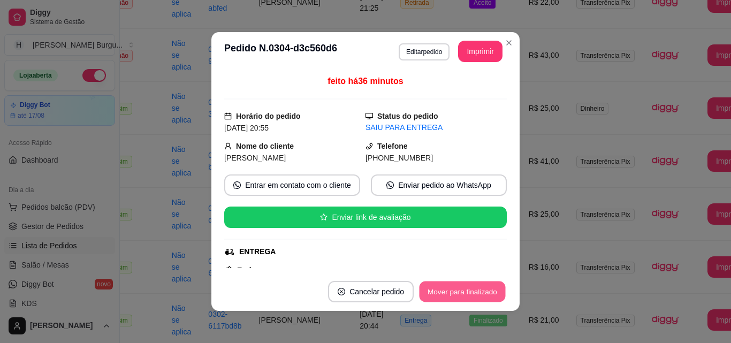
click at [480, 290] on button "Mover para finalizado" at bounding box center [463, 292] width 86 height 21
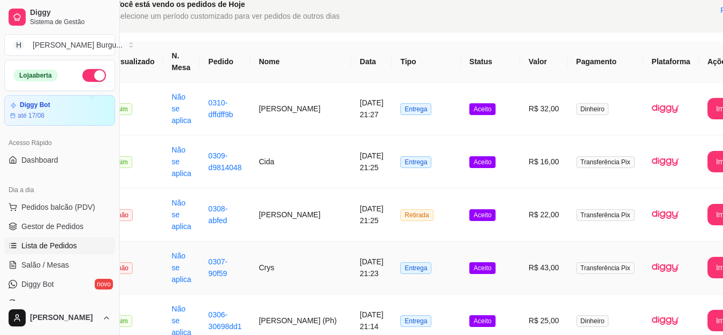
scroll to position [0, 32]
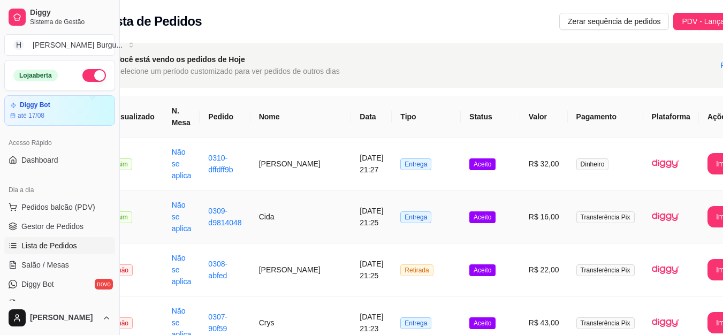
click at [267, 217] on td "Cida" at bounding box center [301, 217] width 101 height 53
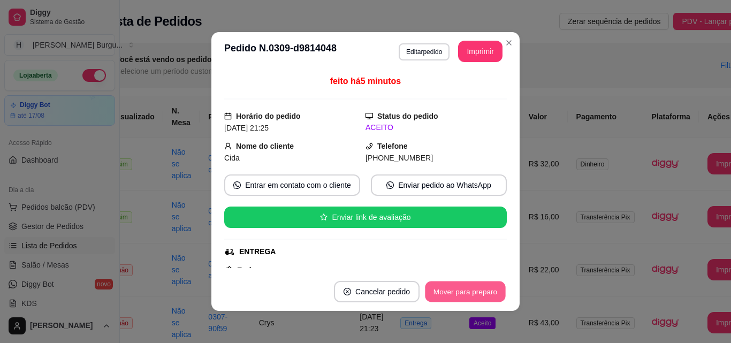
click at [454, 287] on button "Mover para preparo" at bounding box center [465, 292] width 80 height 21
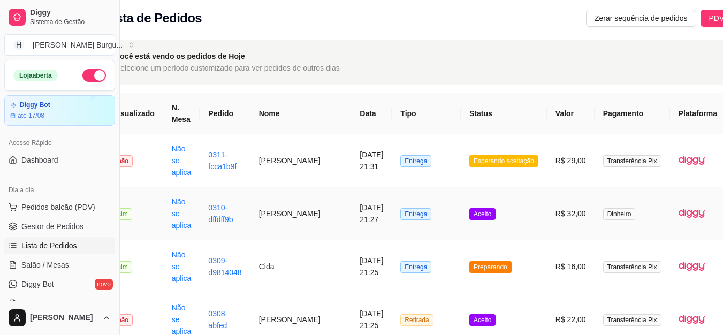
scroll to position [54, 32]
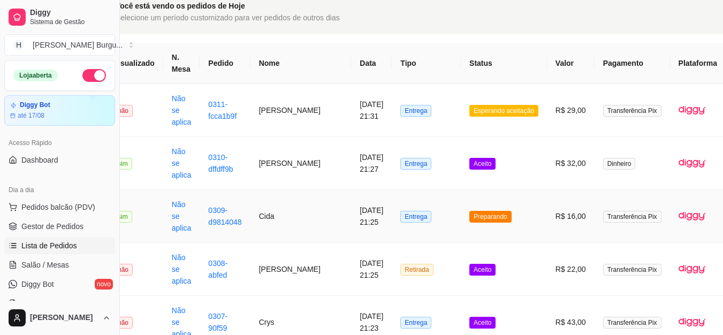
click at [351, 213] on td "[DATE] 21:25" at bounding box center [371, 216] width 41 height 53
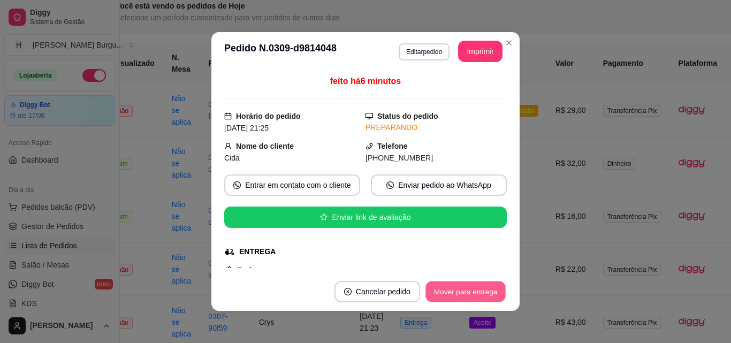
click at [454, 292] on button "Mover para entrega" at bounding box center [466, 292] width 80 height 21
click at [463, 283] on button "Mover para finalizado" at bounding box center [463, 292] width 86 height 21
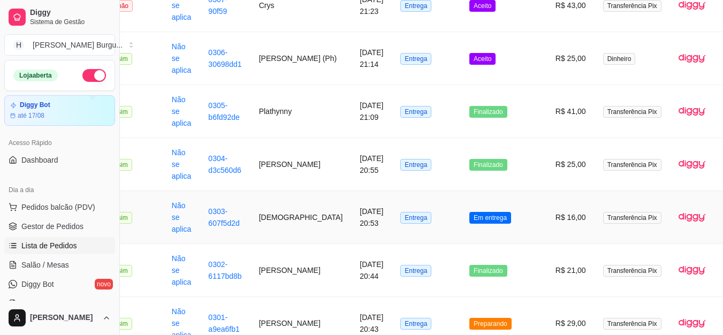
scroll to position [375, 32]
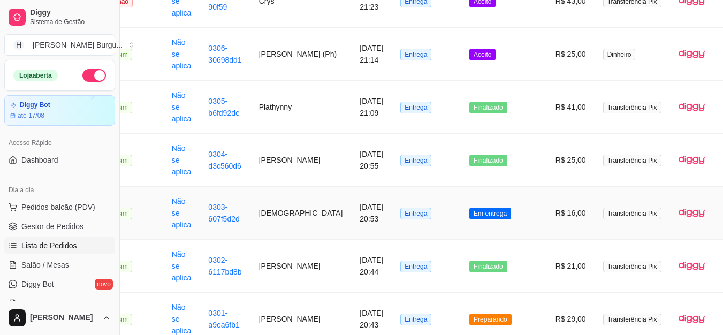
click at [274, 213] on td "[DEMOGRAPHIC_DATA]" at bounding box center [301, 213] width 101 height 53
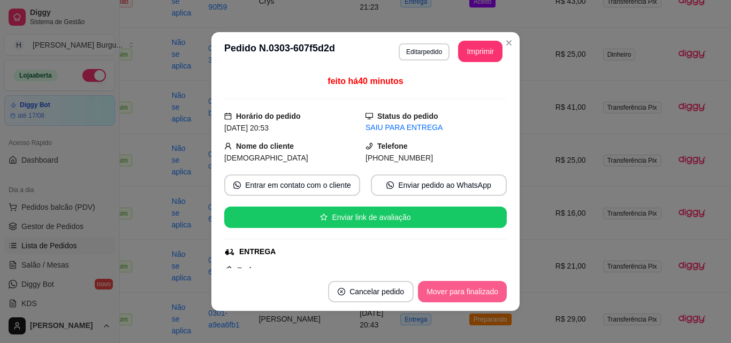
click at [454, 286] on button "Mover para finalizado" at bounding box center [462, 291] width 89 height 21
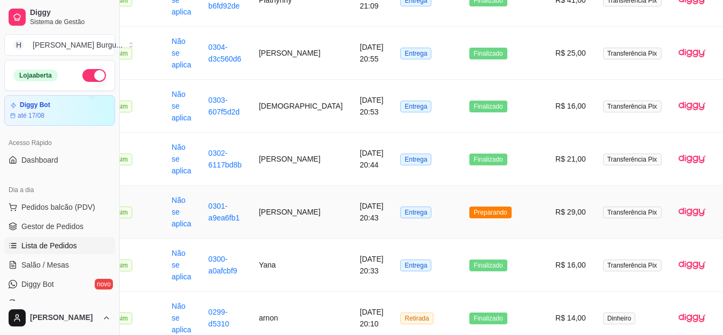
scroll to position [535, 32]
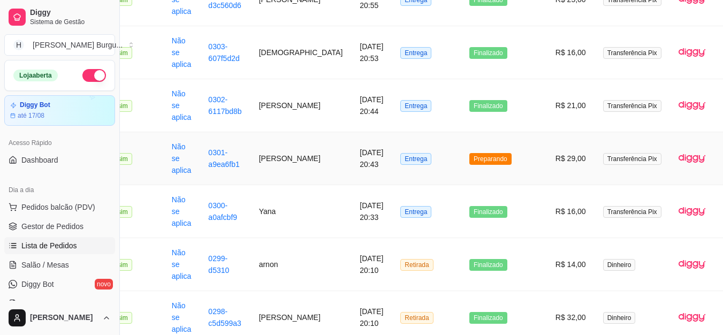
click at [288, 158] on td "[PERSON_NAME]" at bounding box center [301, 158] width 101 height 53
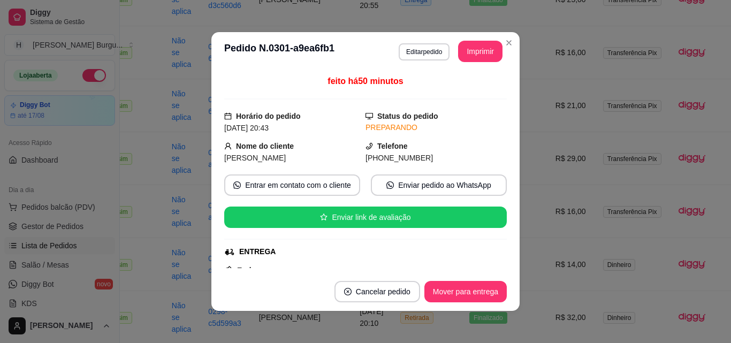
click at [288, 158] on div "[PERSON_NAME]" at bounding box center [294, 158] width 141 height 12
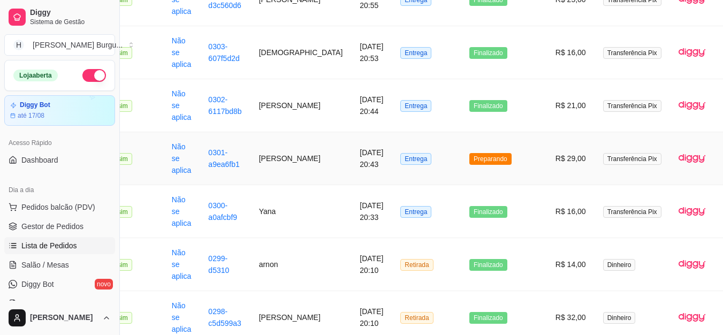
click at [272, 155] on td "[PERSON_NAME]" at bounding box center [301, 158] width 101 height 53
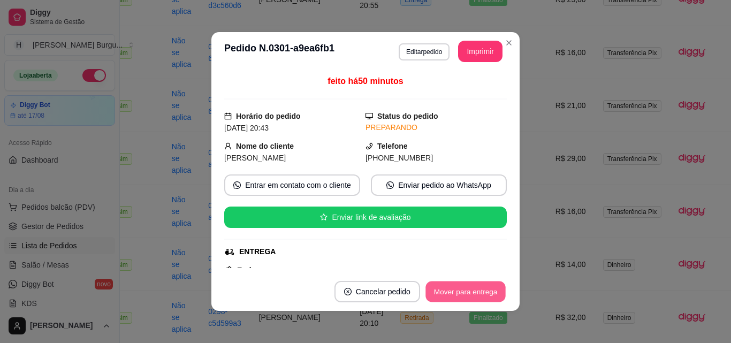
click at [470, 291] on button "Mover para entrega" at bounding box center [466, 292] width 80 height 21
click at [472, 293] on button "Mover para finalizado" at bounding box center [463, 292] width 86 height 21
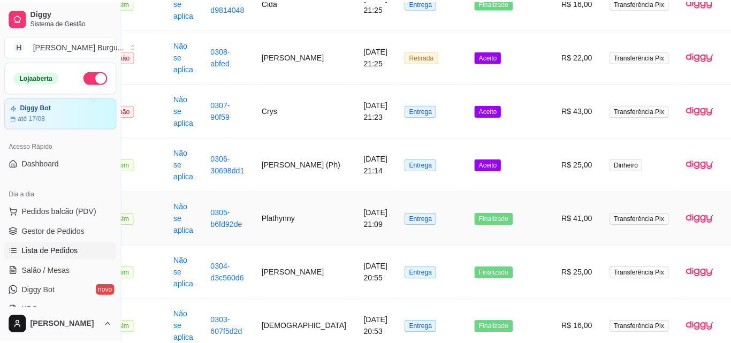
scroll to position [214, 32]
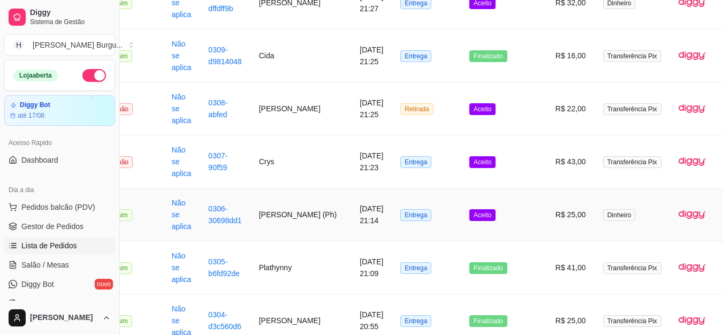
click at [271, 214] on td "[PERSON_NAME] (Ph)" at bounding box center [301, 214] width 101 height 53
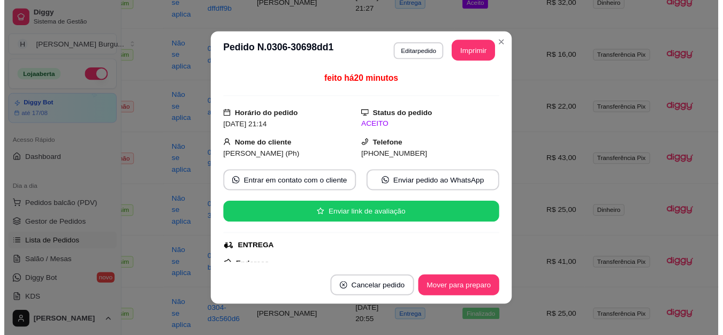
scroll to position [0, 0]
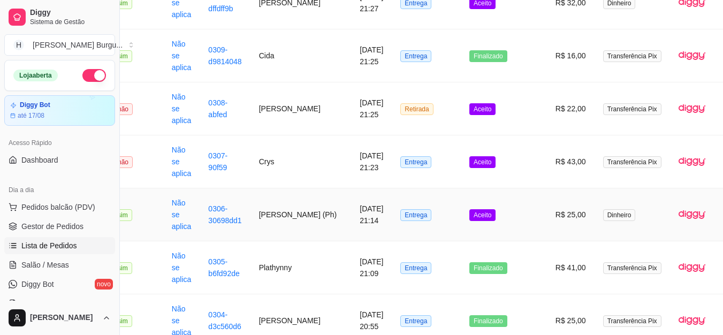
click at [278, 216] on td "[PERSON_NAME] (Ph)" at bounding box center [301, 214] width 101 height 53
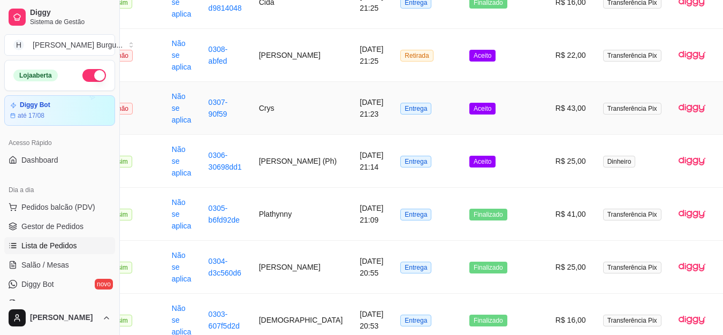
scroll to position [214, 32]
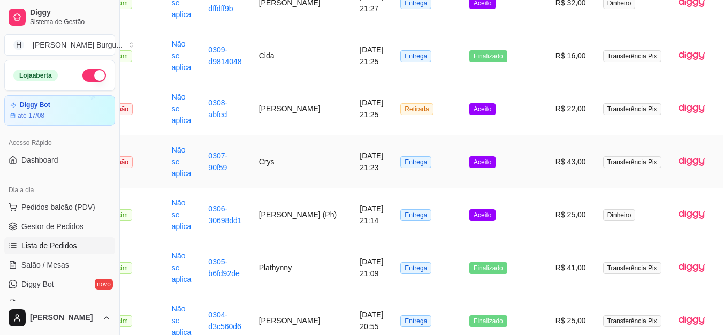
click at [275, 163] on td "Crys" at bounding box center [301, 161] width 101 height 53
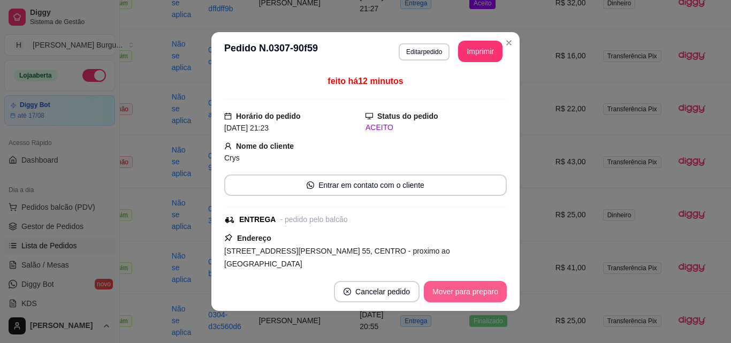
click at [475, 291] on button "Mover para preparo" at bounding box center [465, 291] width 83 height 21
click at [475, 291] on button "Mover para entrega" at bounding box center [466, 291] width 82 height 21
click at [475, 290] on button "Mover para finalizado" at bounding box center [462, 291] width 89 height 21
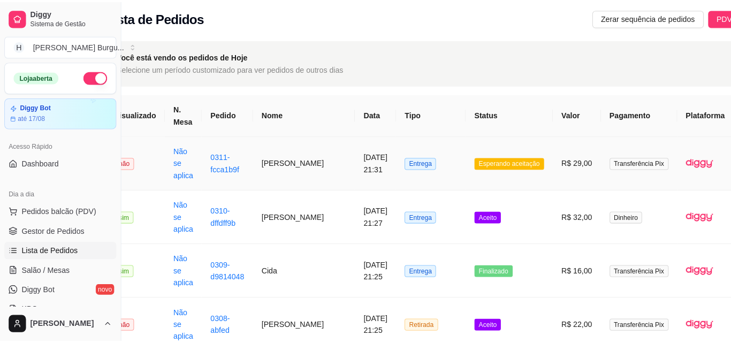
scroll to position [0, 32]
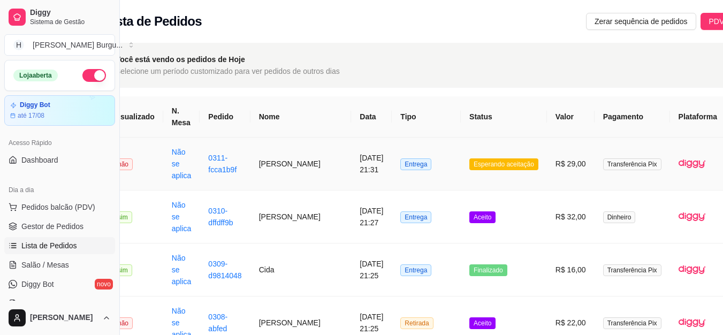
click at [266, 161] on td "[PERSON_NAME]" at bounding box center [301, 164] width 101 height 53
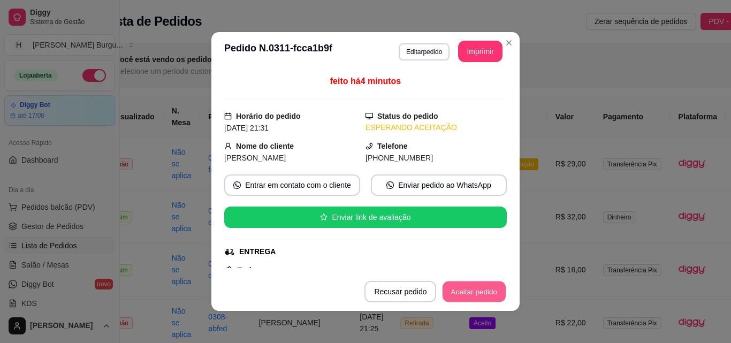
click at [477, 288] on button "Aceitar pedido" at bounding box center [474, 292] width 63 height 21
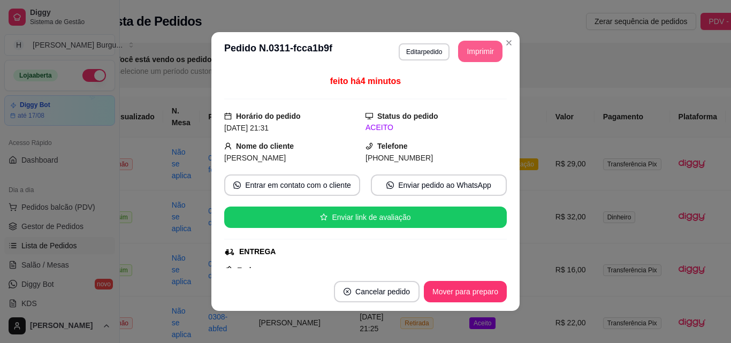
scroll to position [0, 29]
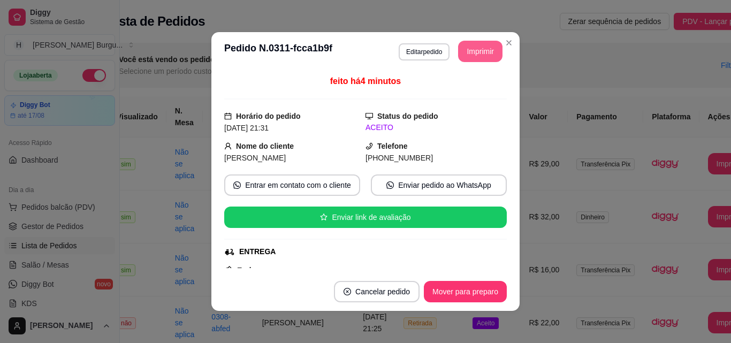
click at [480, 46] on button "Imprimir" at bounding box center [480, 51] width 44 height 21
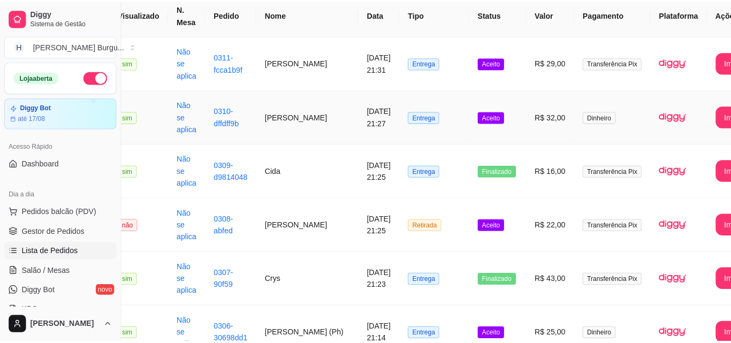
scroll to position [107, 29]
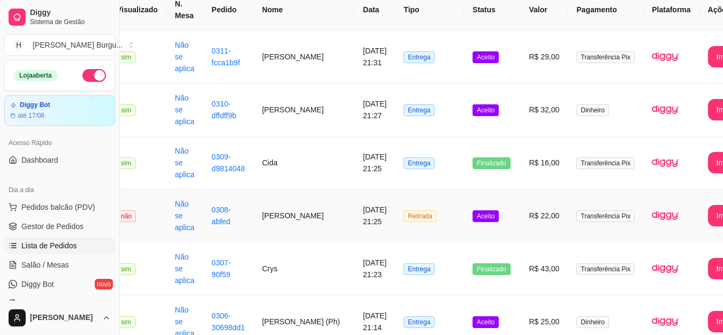
click at [267, 217] on td "[PERSON_NAME]" at bounding box center [304, 216] width 101 height 53
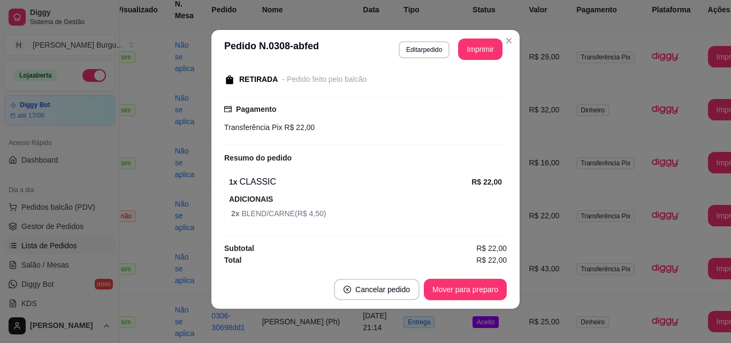
scroll to position [31, 0]
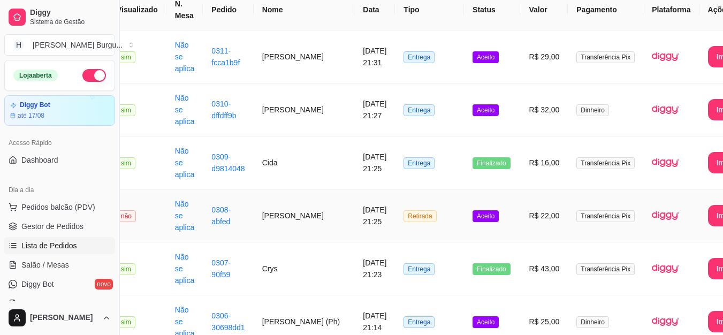
click at [275, 216] on td "[PERSON_NAME]" at bounding box center [304, 216] width 101 height 53
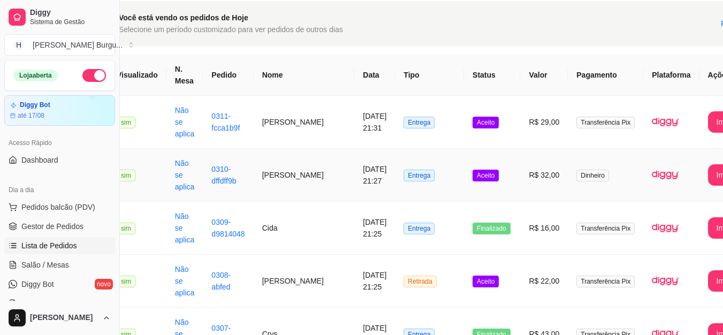
scroll to position [107, 29]
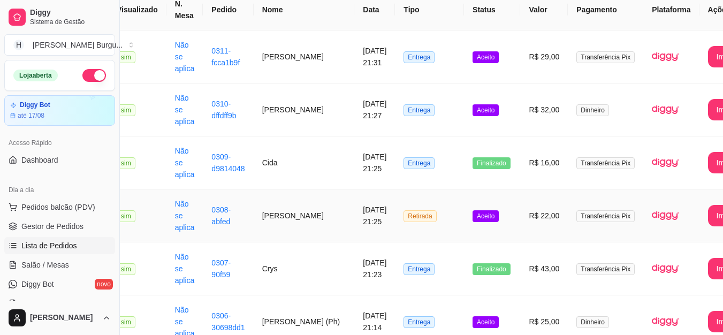
click at [279, 216] on td "[PERSON_NAME]" at bounding box center [304, 216] width 101 height 53
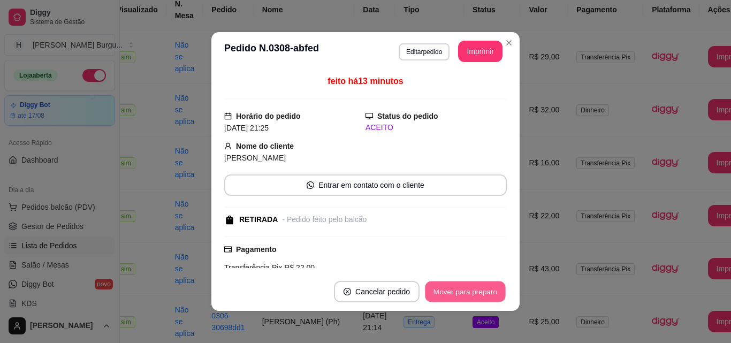
click at [463, 290] on button "Mover para preparo" at bounding box center [465, 292] width 80 height 21
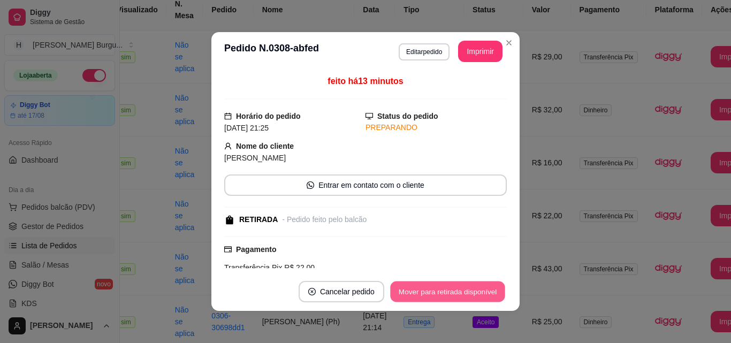
click at [482, 294] on button "Mover para retirada disponível" at bounding box center [447, 292] width 115 height 21
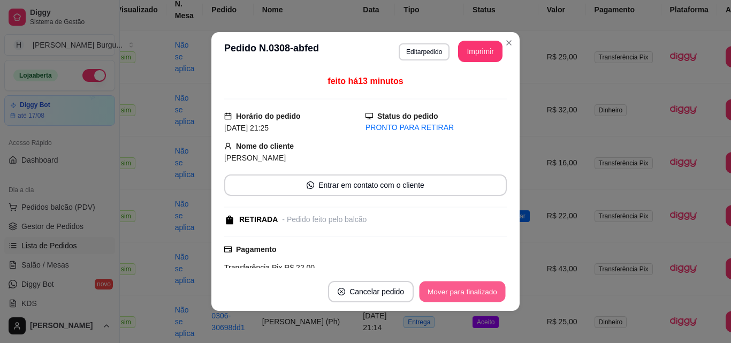
click at [487, 291] on button "Mover para finalizado" at bounding box center [463, 292] width 86 height 21
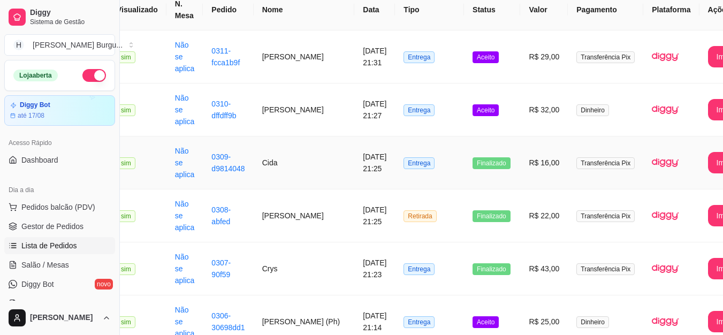
scroll to position [54, 29]
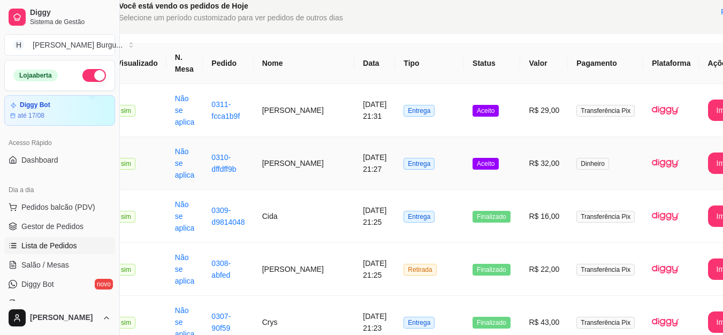
click at [473, 165] on span "Aceito" at bounding box center [486, 164] width 26 height 12
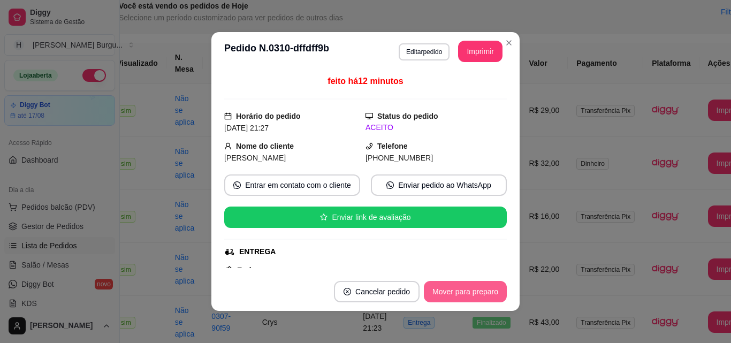
click at [475, 290] on button "Mover para preparo" at bounding box center [465, 291] width 83 height 21
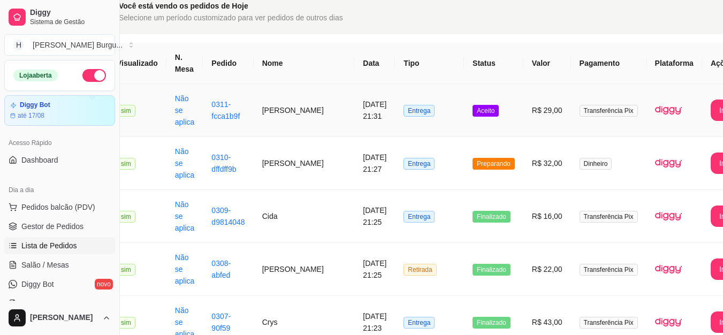
click at [473, 110] on span "Aceito" at bounding box center [486, 111] width 26 height 12
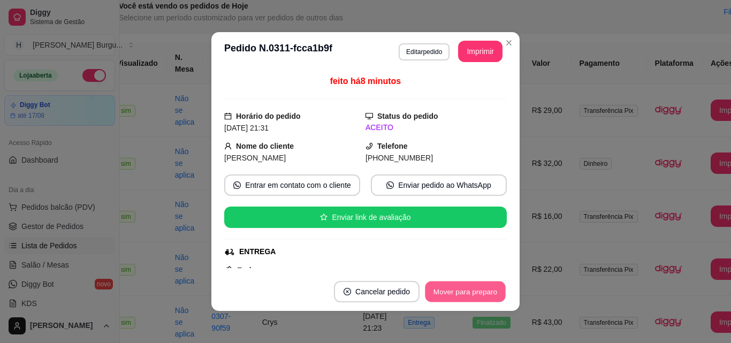
click at [471, 289] on button "Mover para preparo" at bounding box center [465, 292] width 80 height 21
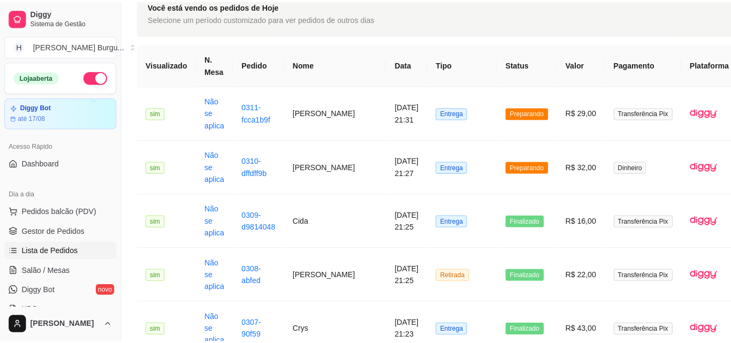
scroll to position [54, 1]
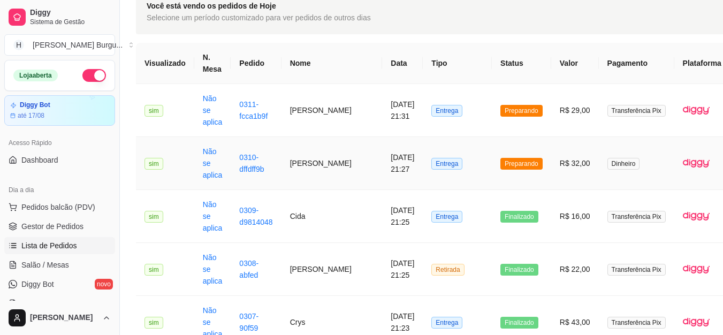
click at [492, 170] on td "Preparando" at bounding box center [521, 163] width 59 height 53
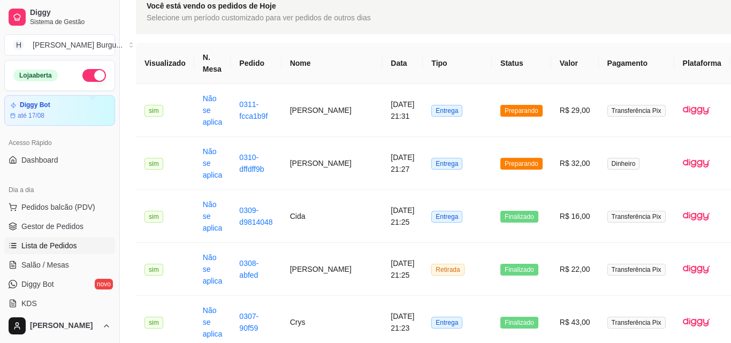
click at [489, 163] on div "[PHONE_NUMBER]" at bounding box center [436, 158] width 141 height 12
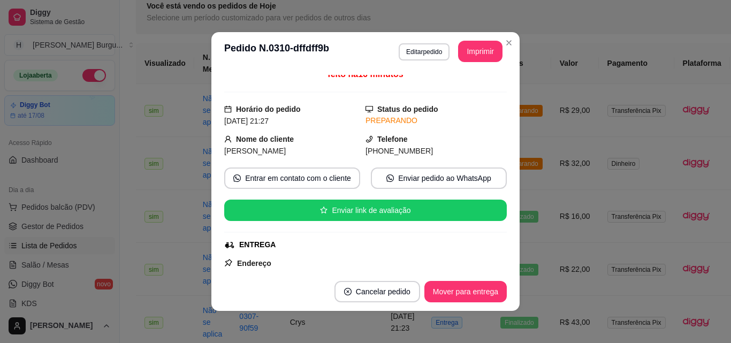
scroll to position [0, 0]
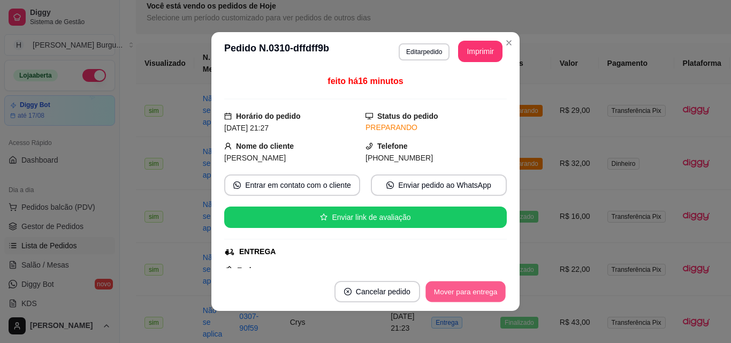
click at [453, 297] on button "Mover para entrega" at bounding box center [466, 292] width 80 height 21
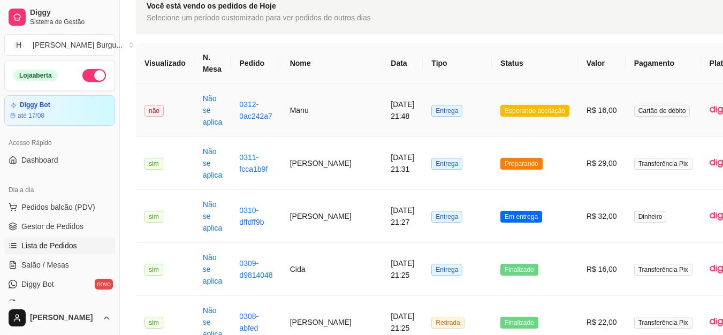
click at [450, 112] on td "Entrega" at bounding box center [457, 110] width 69 height 53
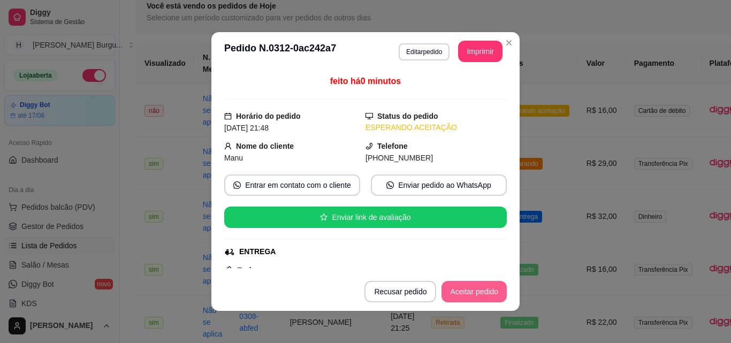
click at [454, 299] on button "Aceitar pedido" at bounding box center [474, 291] width 65 height 21
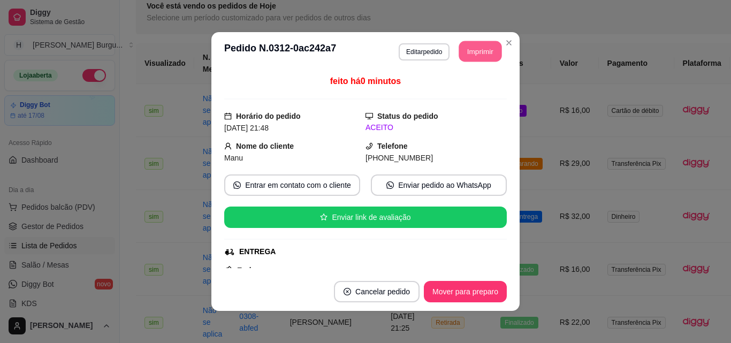
click at [494, 43] on button "Imprimir" at bounding box center [480, 51] width 43 height 21
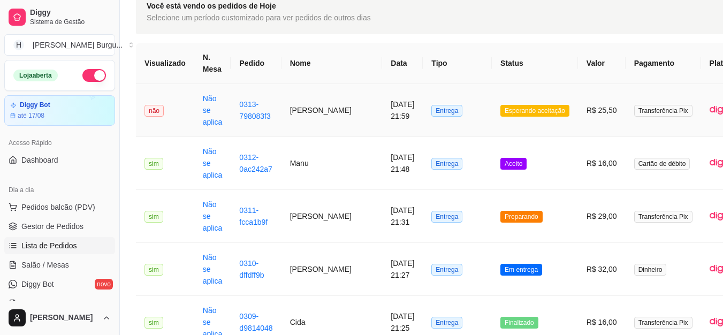
click at [446, 107] on td "Entrega" at bounding box center [457, 110] width 69 height 53
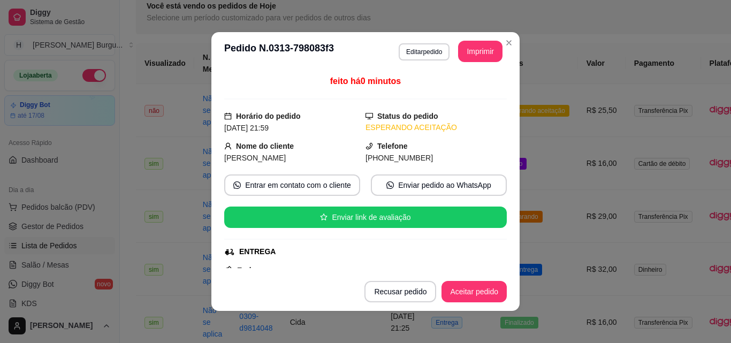
click at [450, 281] on footer "Recusar pedido Aceitar pedido" at bounding box center [365, 292] width 308 height 39
click at [449, 280] on footer "Recusar pedido Aceitar pedido" at bounding box center [365, 292] width 308 height 39
click at [452, 285] on button "Aceitar pedido" at bounding box center [474, 291] width 65 height 21
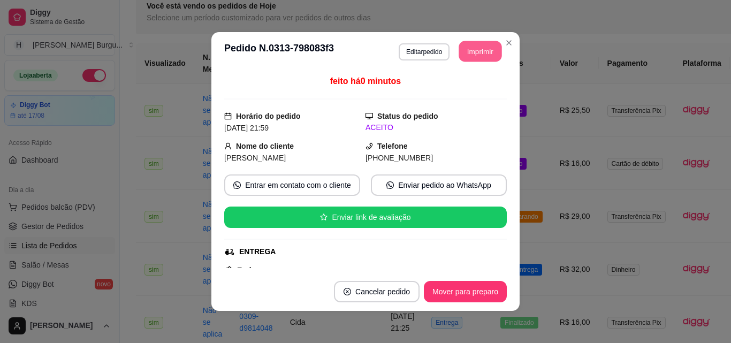
click at [460, 42] on button "Imprimir" at bounding box center [480, 51] width 43 height 21
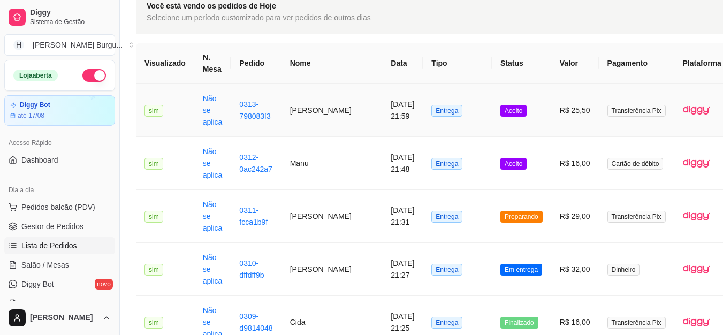
click at [444, 109] on td "Entrega" at bounding box center [457, 110] width 69 height 53
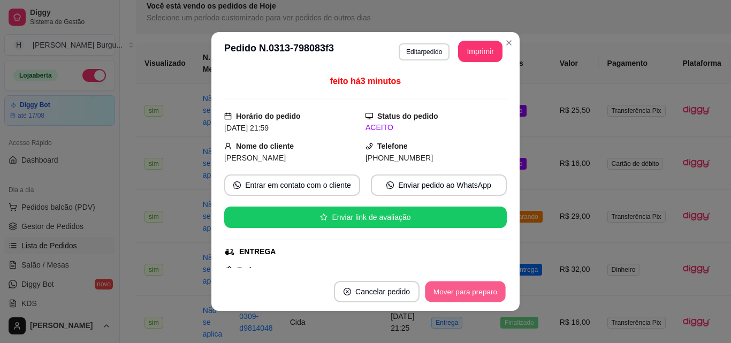
click at [473, 282] on button "Mover para preparo" at bounding box center [465, 292] width 80 height 21
click at [473, 282] on div "Mover para preparo" at bounding box center [458, 291] width 98 height 21
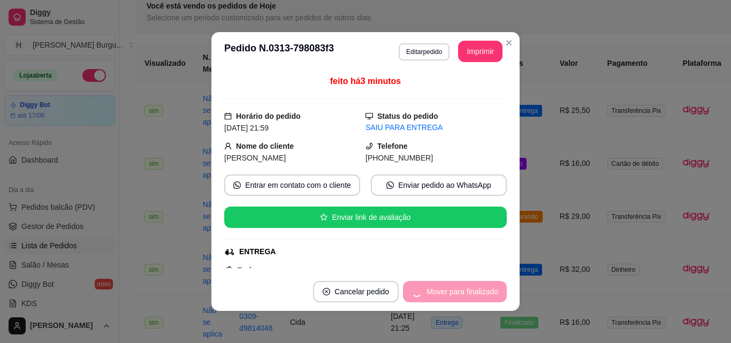
click at [399, 294] on button "Cancelar pedido" at bounding box center [356, 291] width 86 height 21
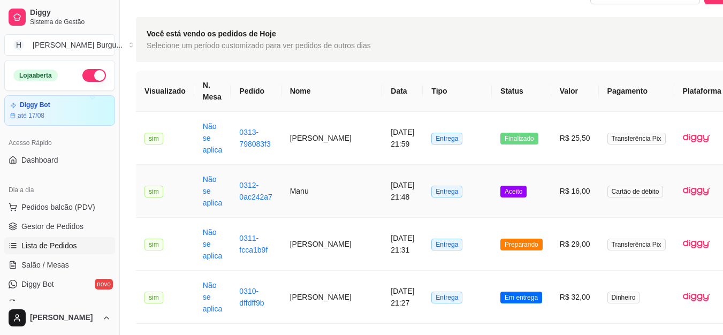
scroll to position [0, 1]
